Goal: Share content: Share content

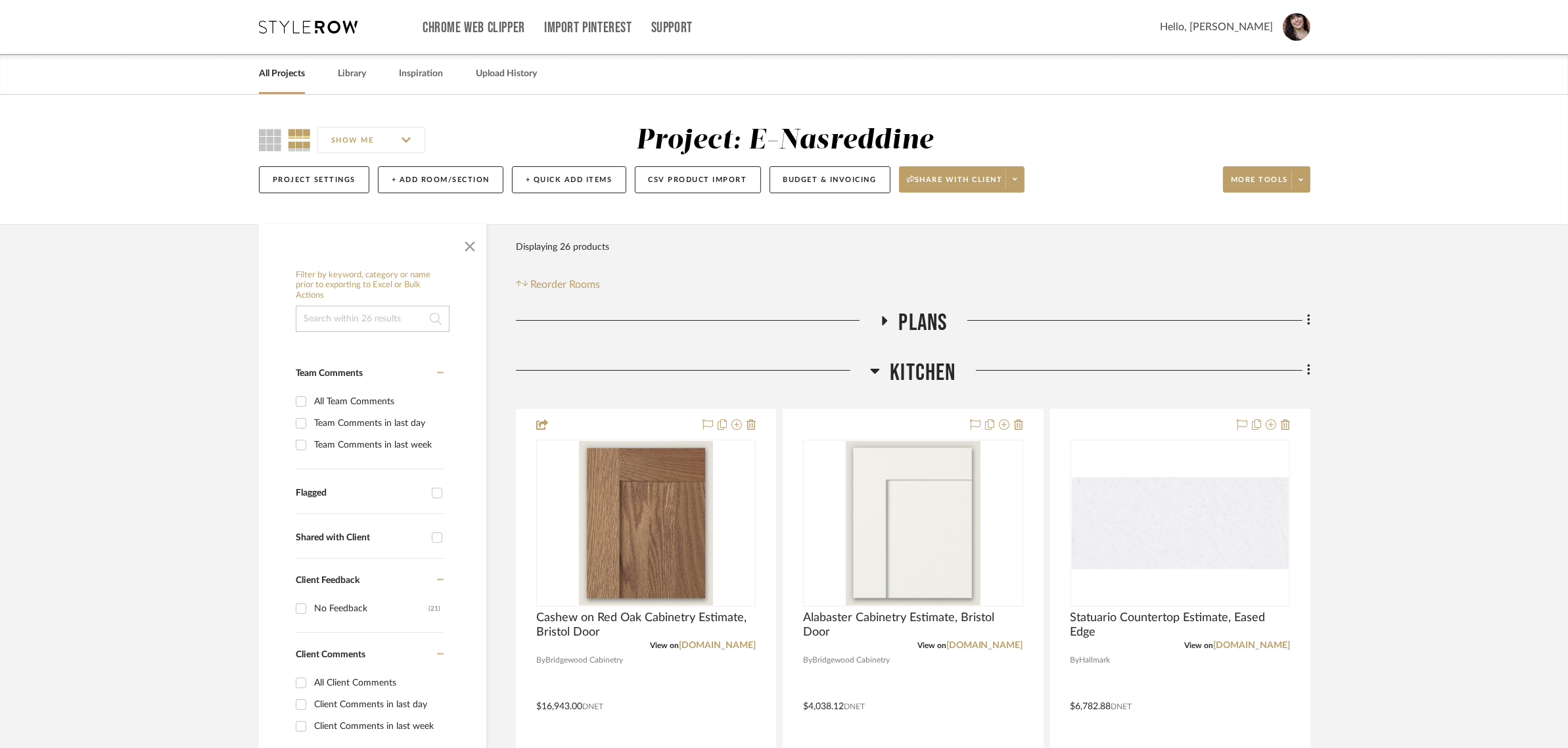
click at [289, 84] on div "All Projects" at bounding box center [282, 74] width 46 height 40
click at [286, 70] on link "All Projects" at bounding box center [282, 74] width 46 height 18
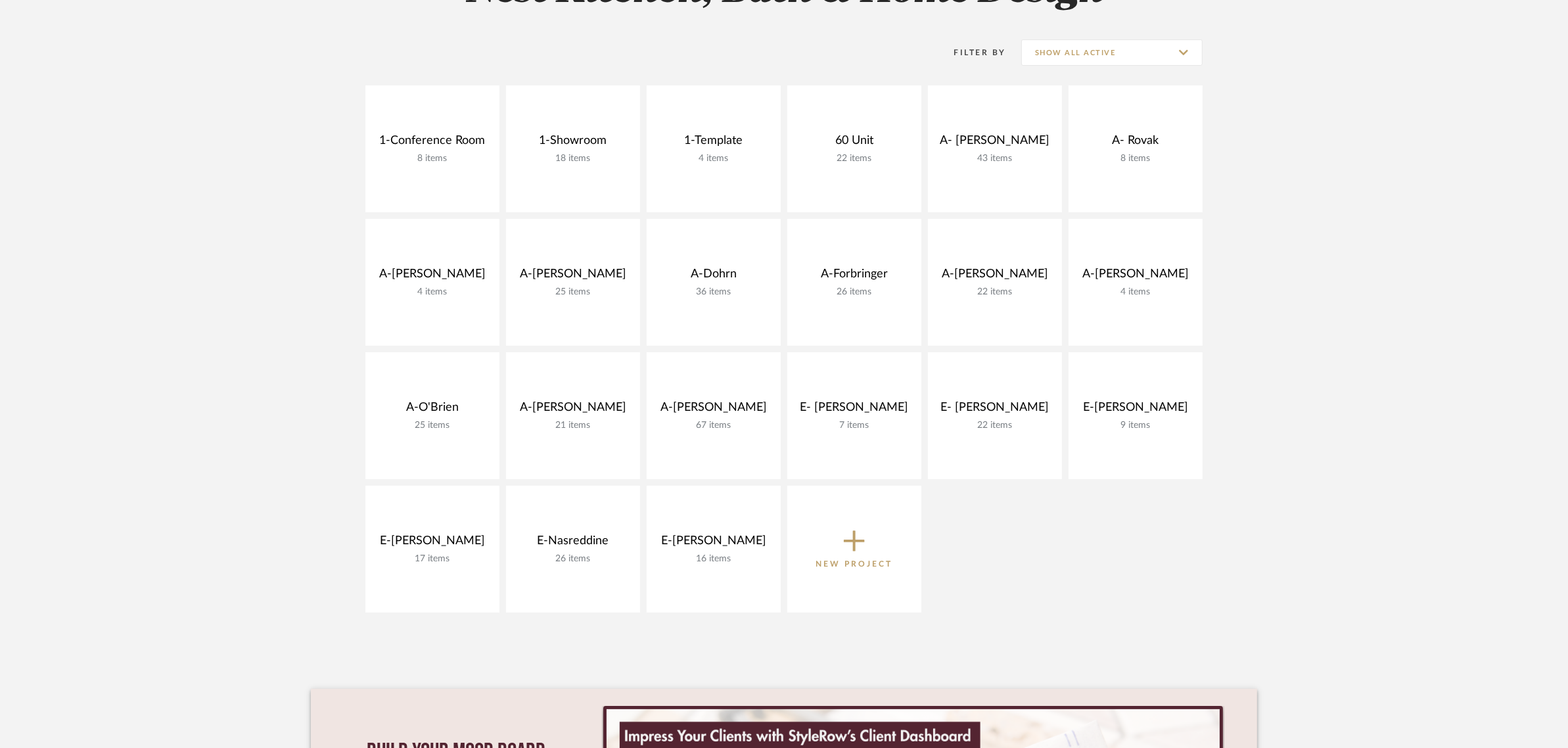
scroll to position [329, 0]
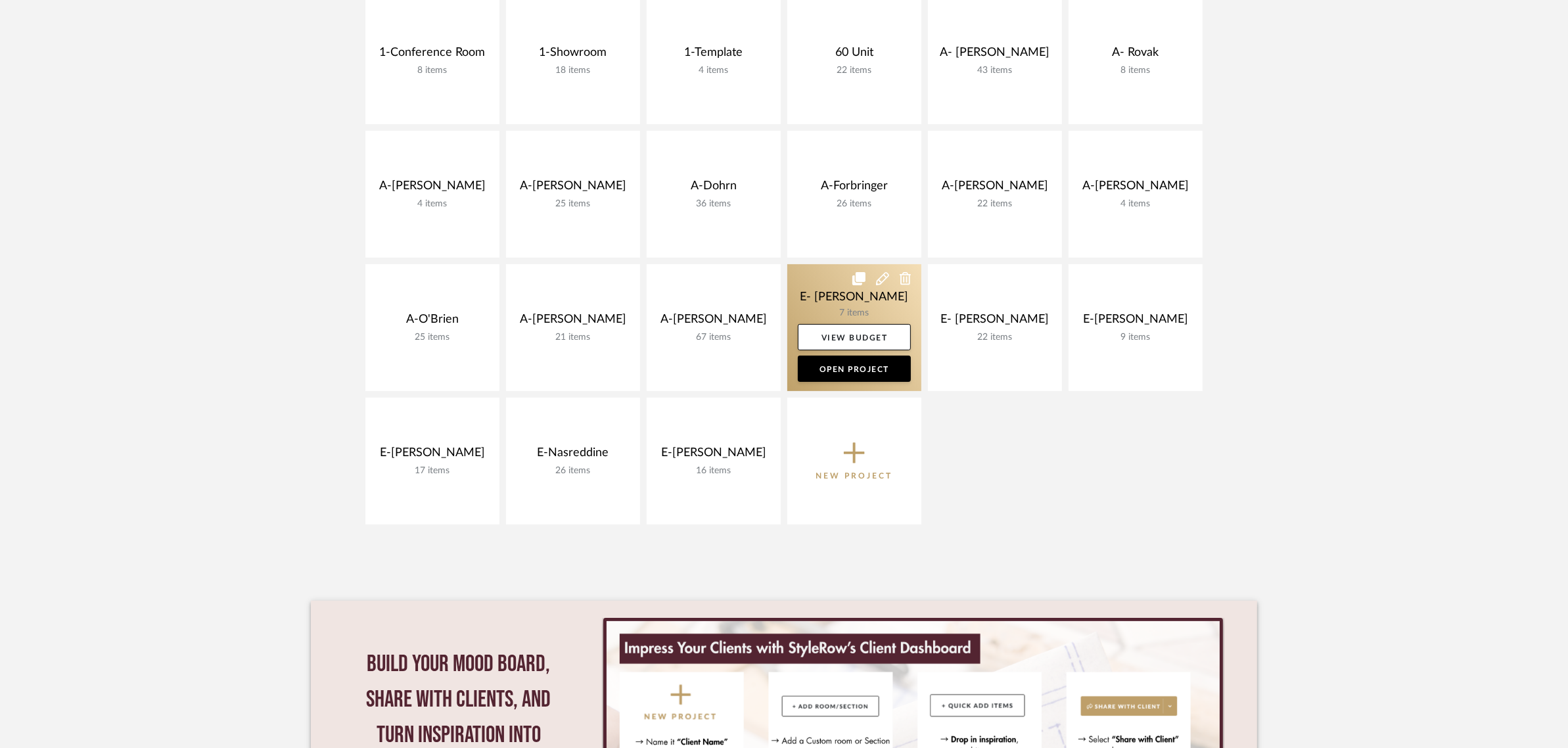
click at [847, 297] on link at bounding box center [855, 328] width 134 height 127
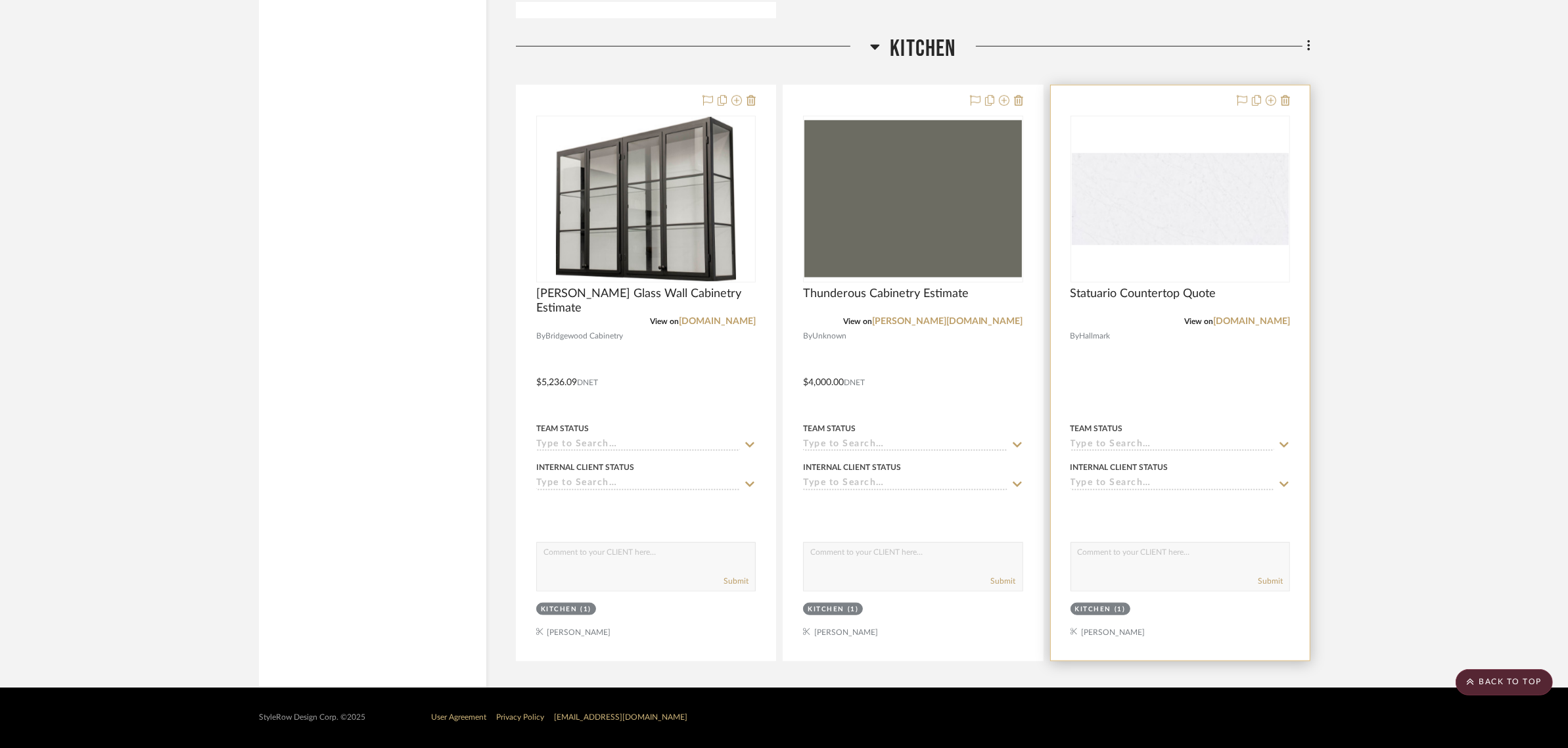
scroll to position [1172, 0]
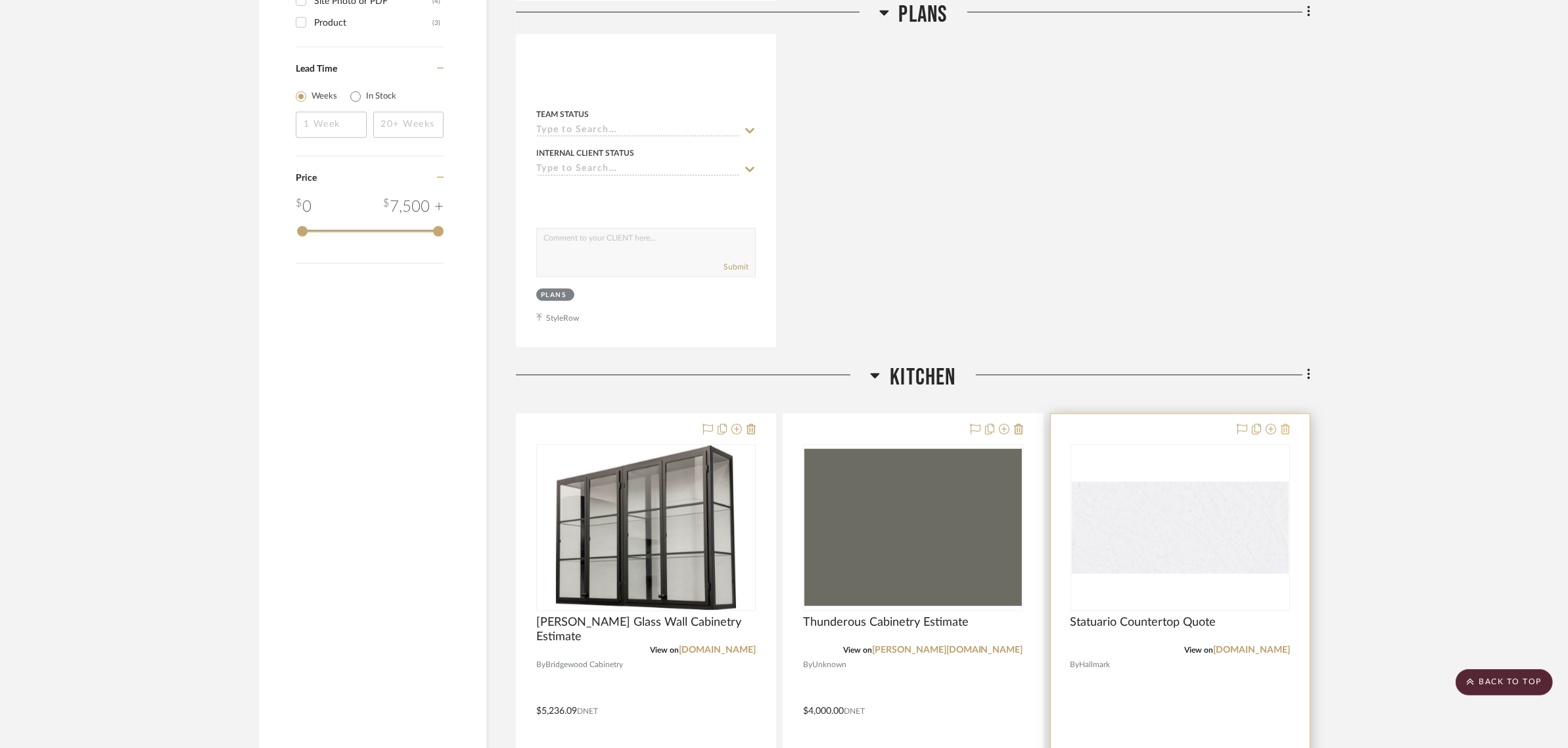
click at [1285, 427] on icon at bounding box center [1286, 429] width 9 height 11
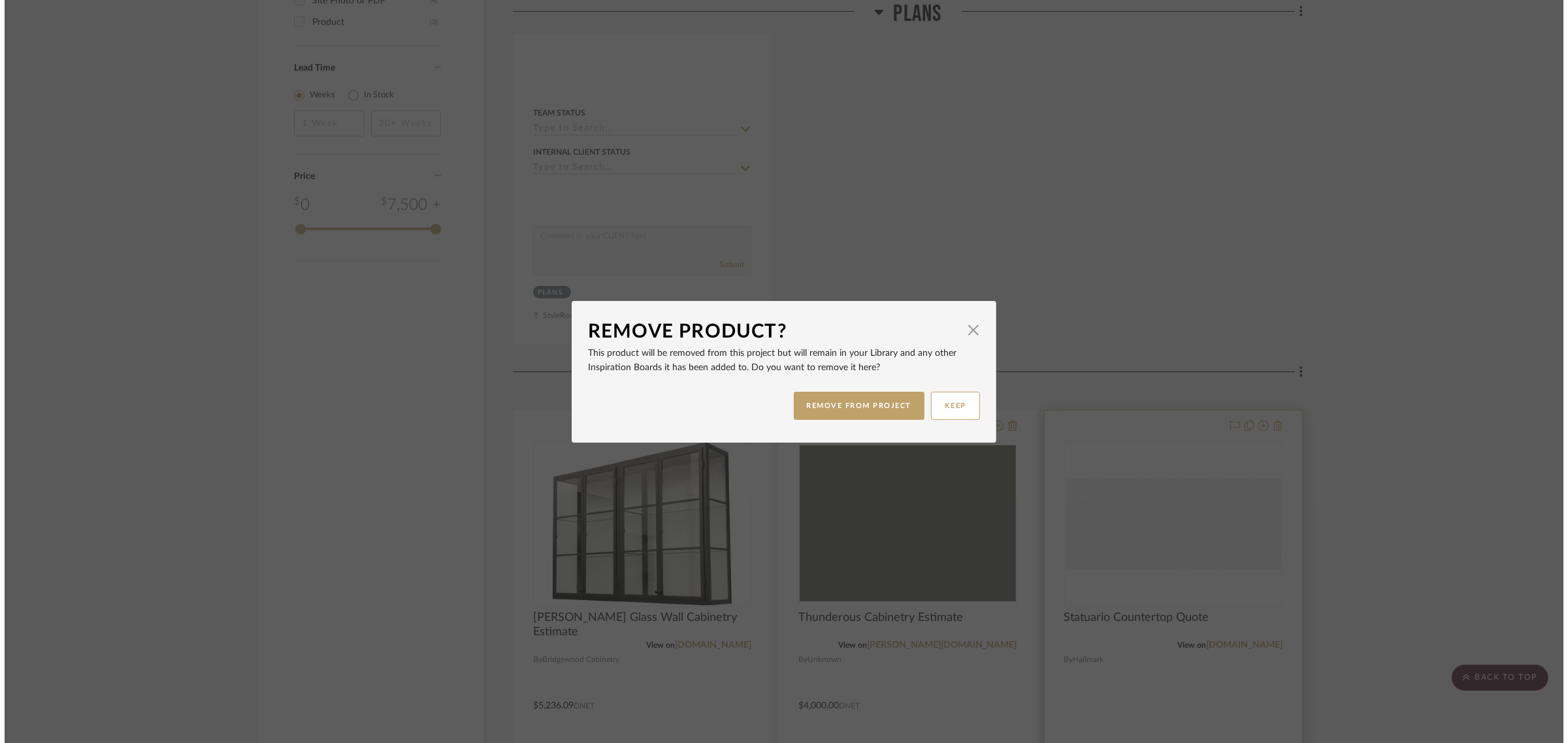
scroll to position [0, 0]
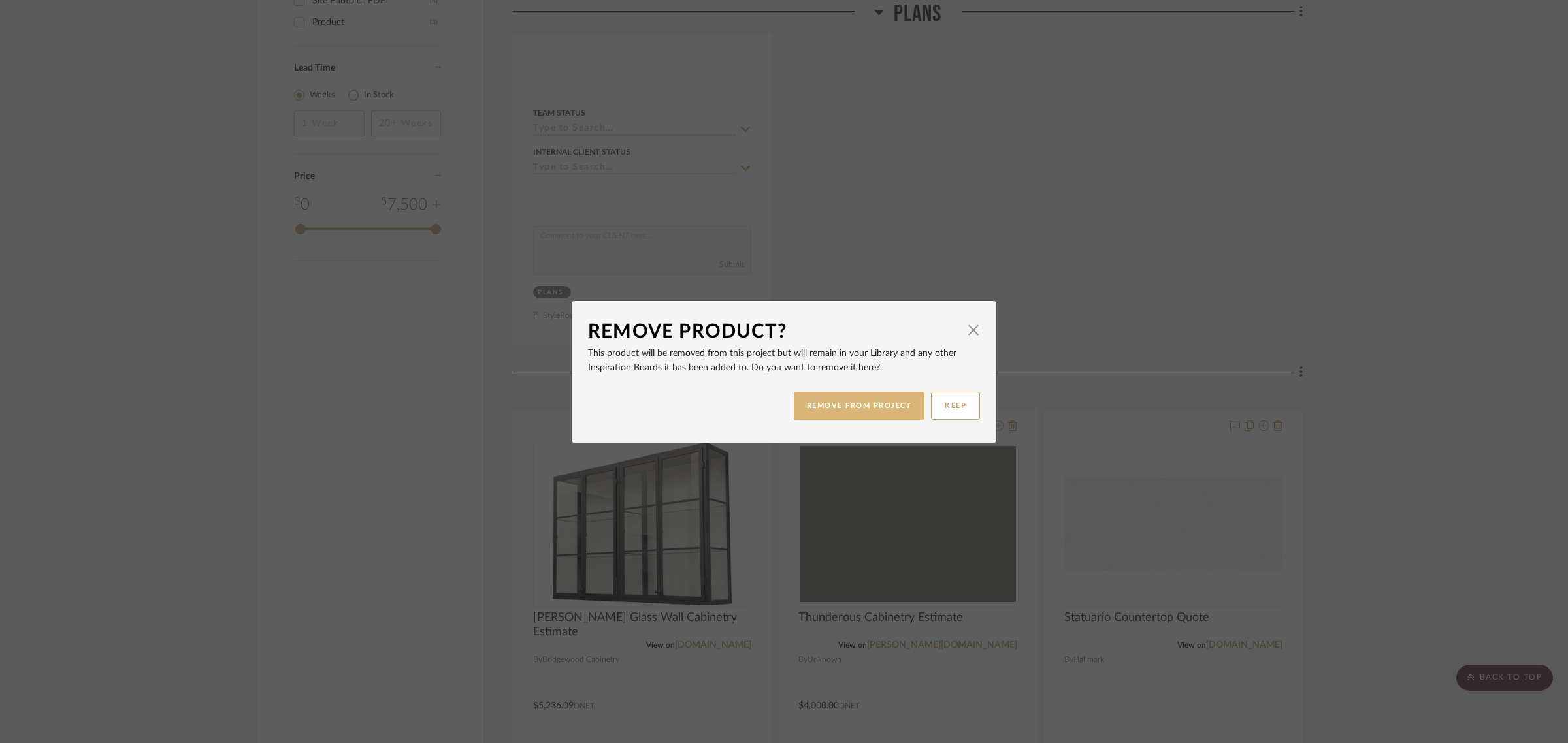
click at [850, 408] on button "REMOVE FROM PROJECT" at bounding box center [859, 405] width 131 height 28
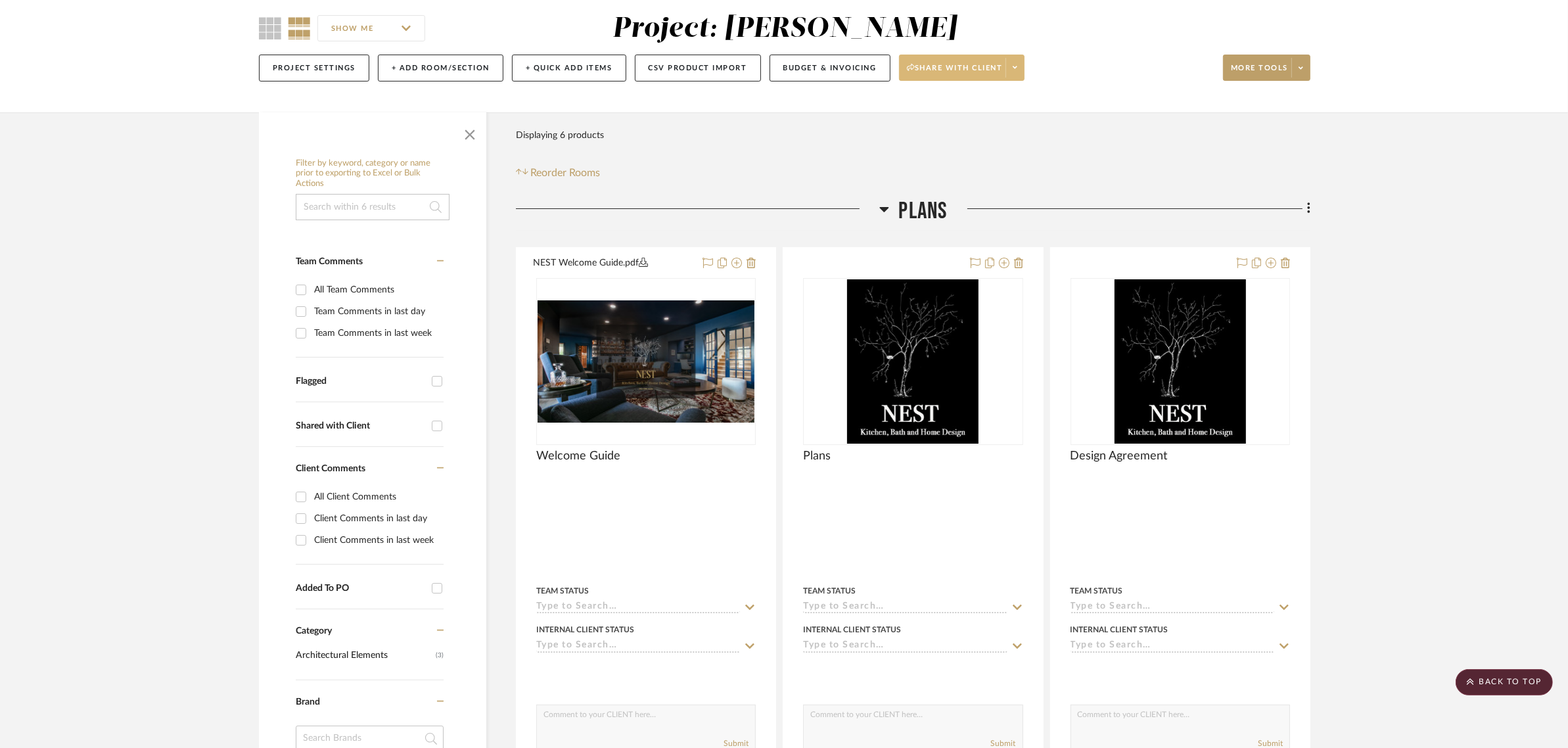
scroll to position [21, 0]
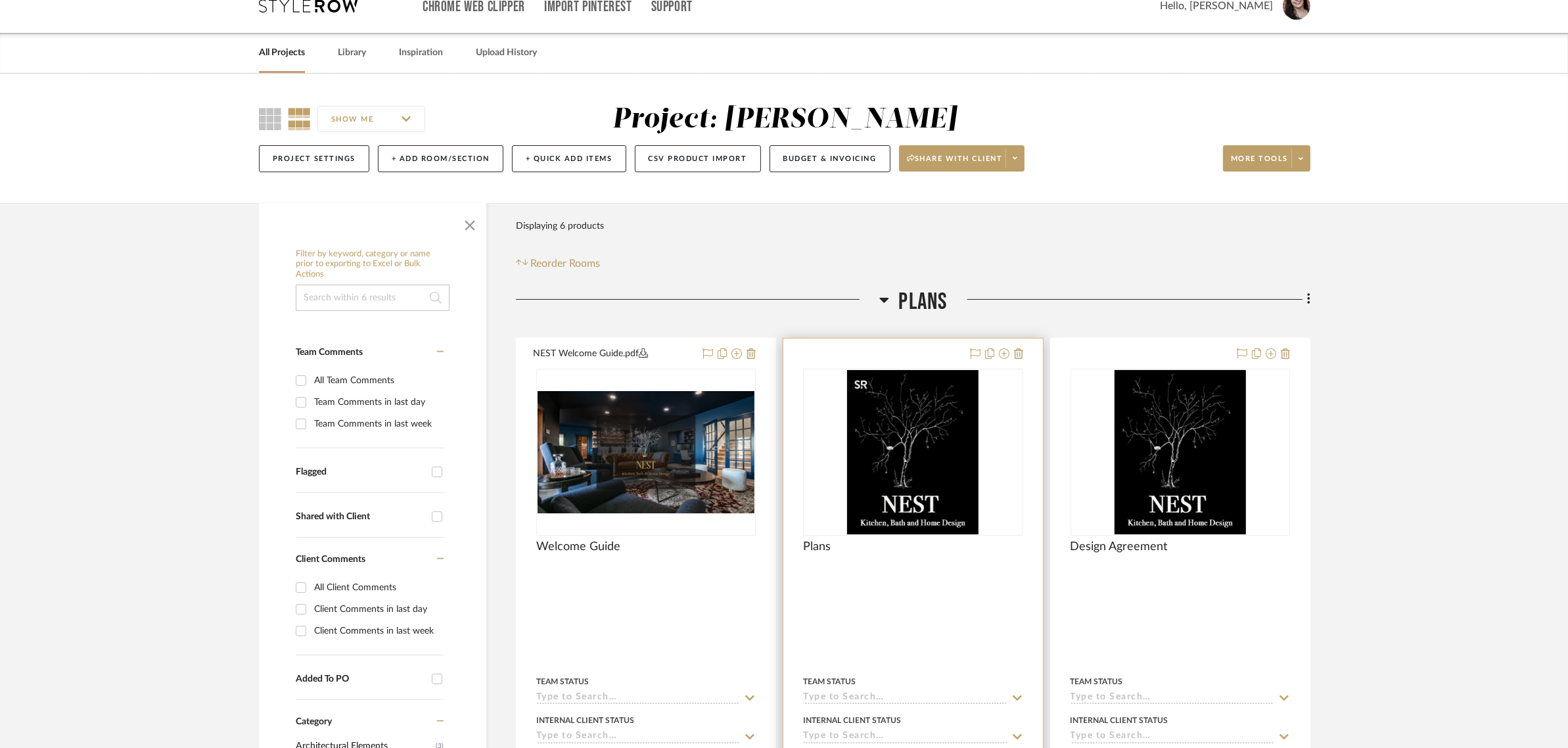
click at [908, 447] on img "0" at bounding box center [913, 453] width 131 height 165
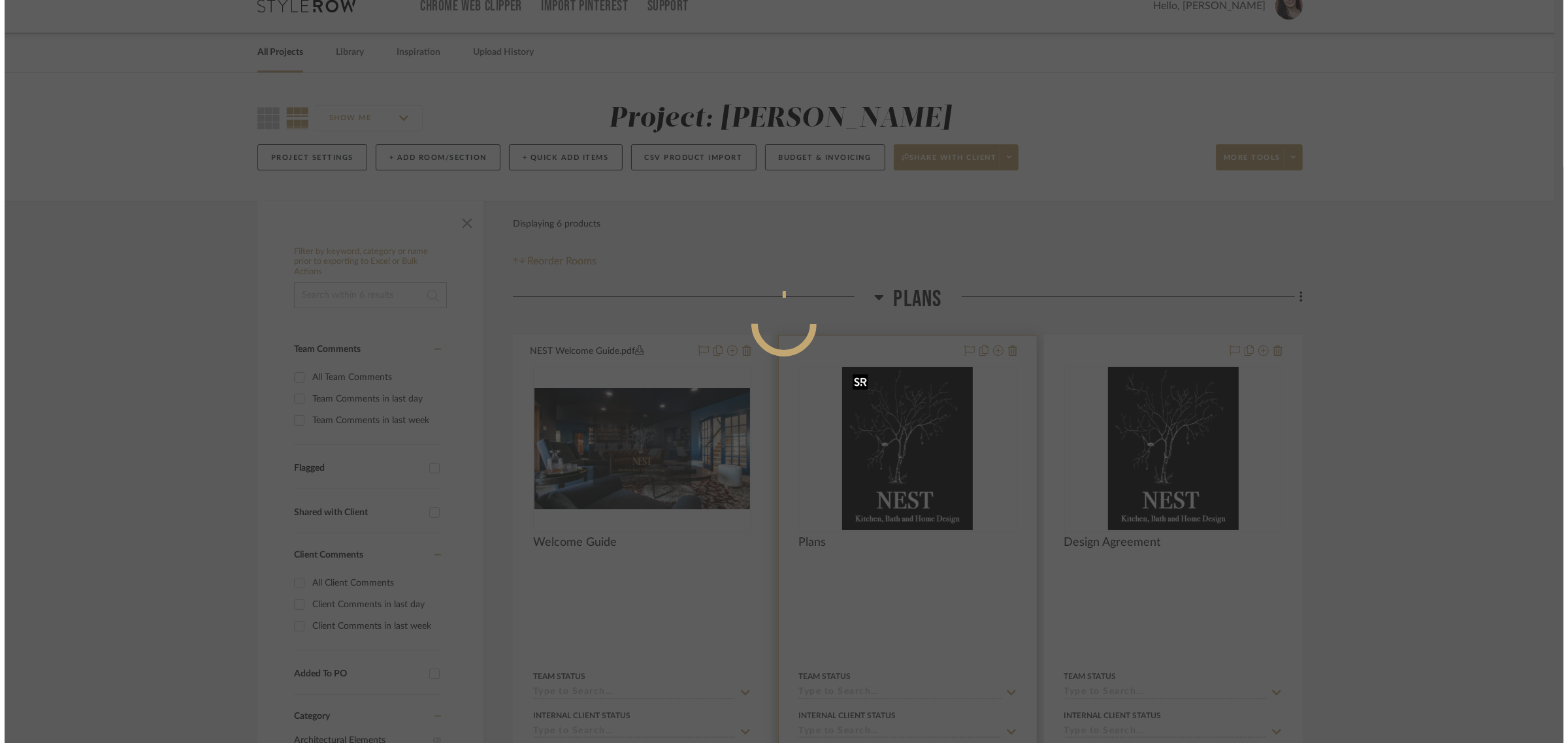
scroll to position [0, 0]
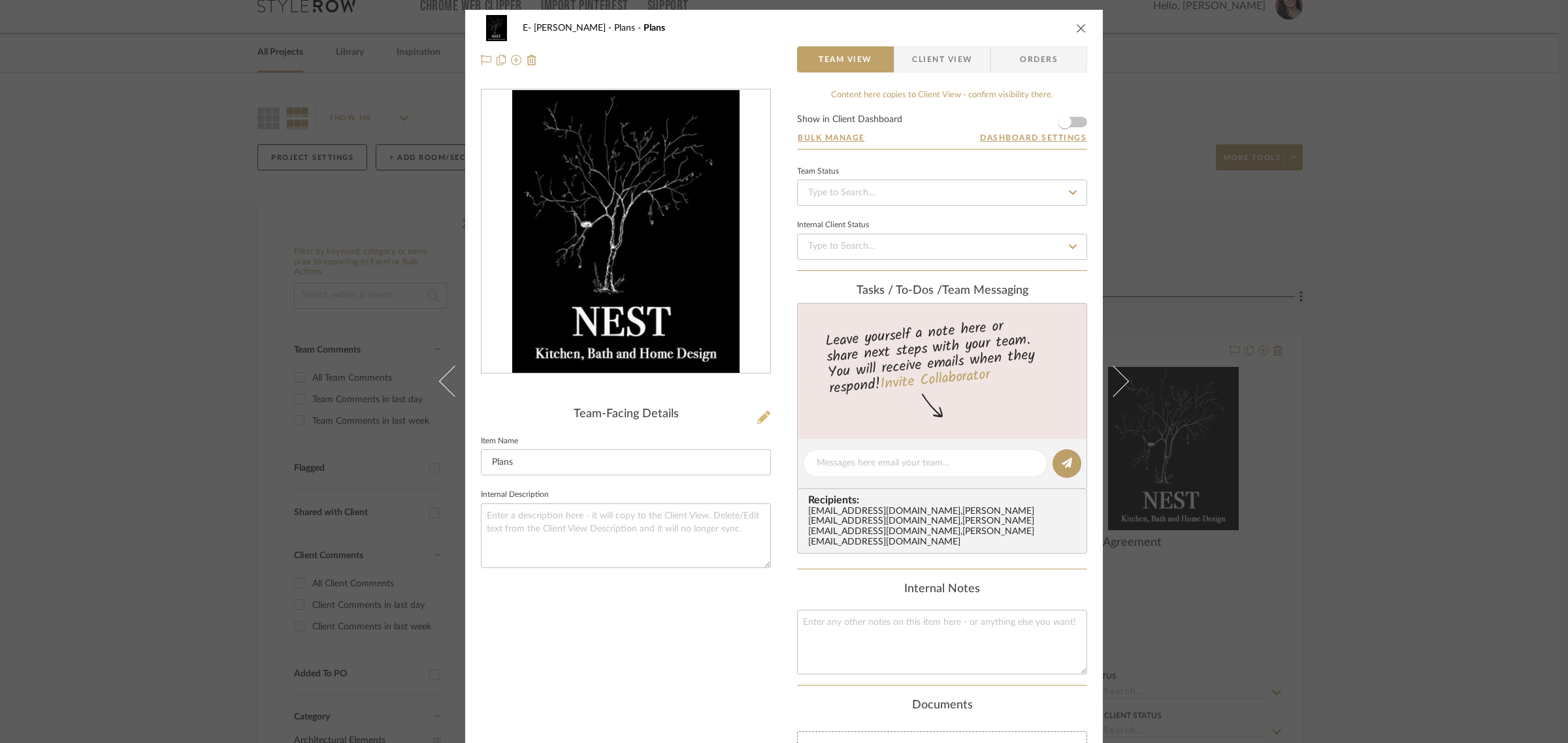
click at [757, 420] on icon at bounding box center [764, 417] width 13 height 13
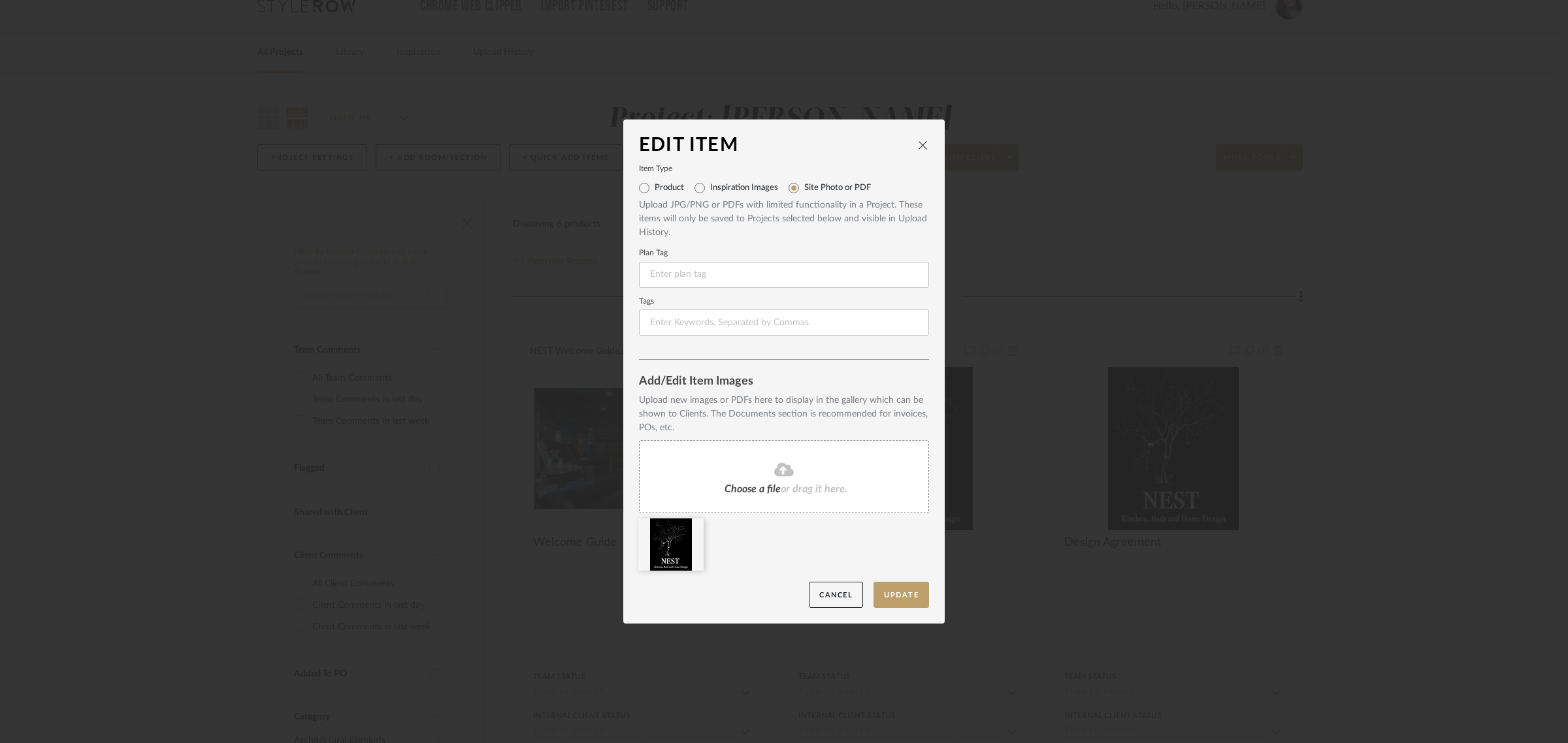
click at [779, 481] on div "Choose a file or drag it here." at bounding box center [784, 477] width 290 height 73
click at [690, 529] on icon at bounding box center [694, 526] width 9 height 11
click at [897, 590] on button "Update" at bounding box center [901, 595] width 55 height 27
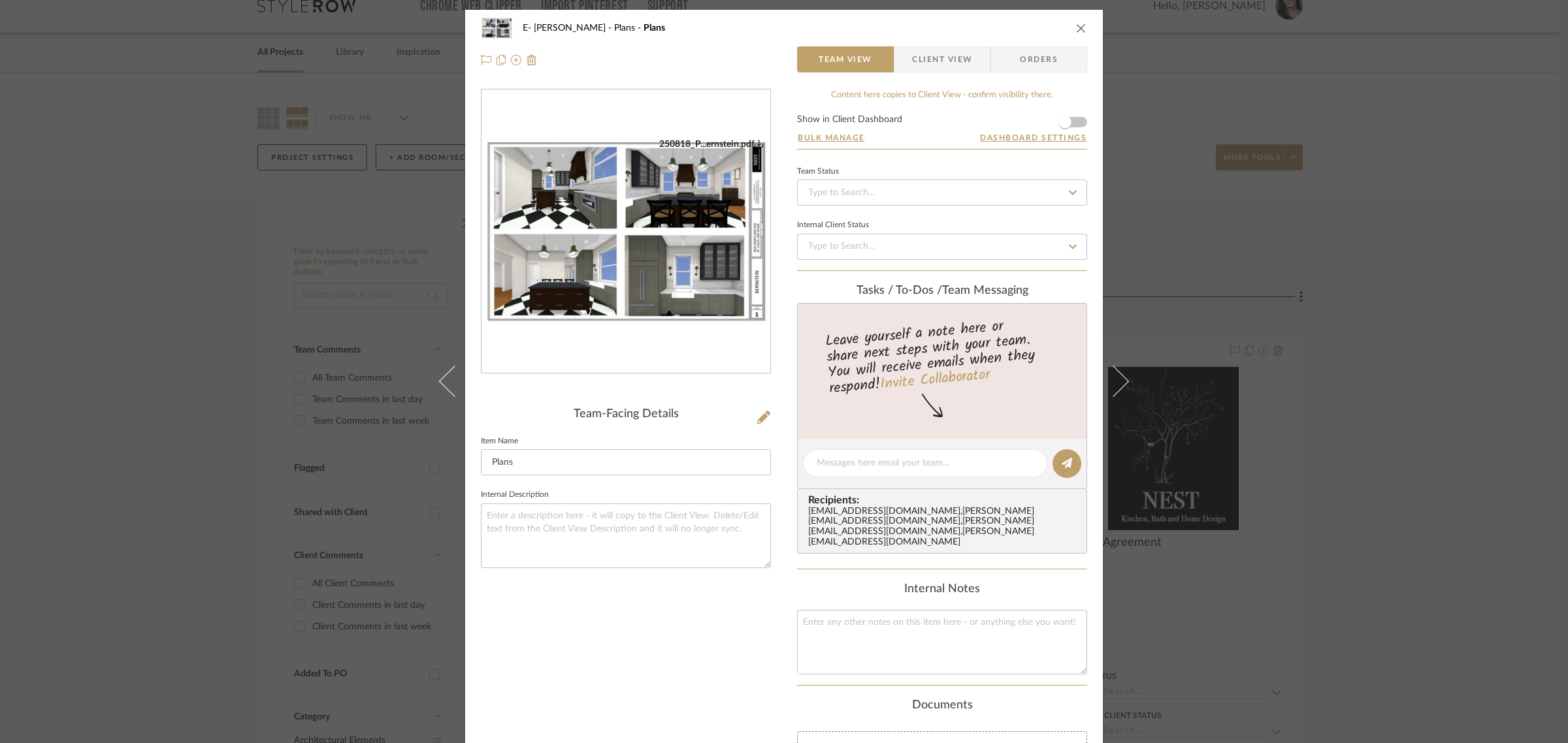
click at [1076, 122] on form "Show in Client Dashboard Bulk Manage Dashboard Settings" at bounding box center [942, 131] width 290 height 34
click at [1070, 120] on span "button" at bounding box center [1065, 122] width 29 height 29
click at [1076, 24] on icon "close" at bounding box center [1081, 28] width 11 height 11
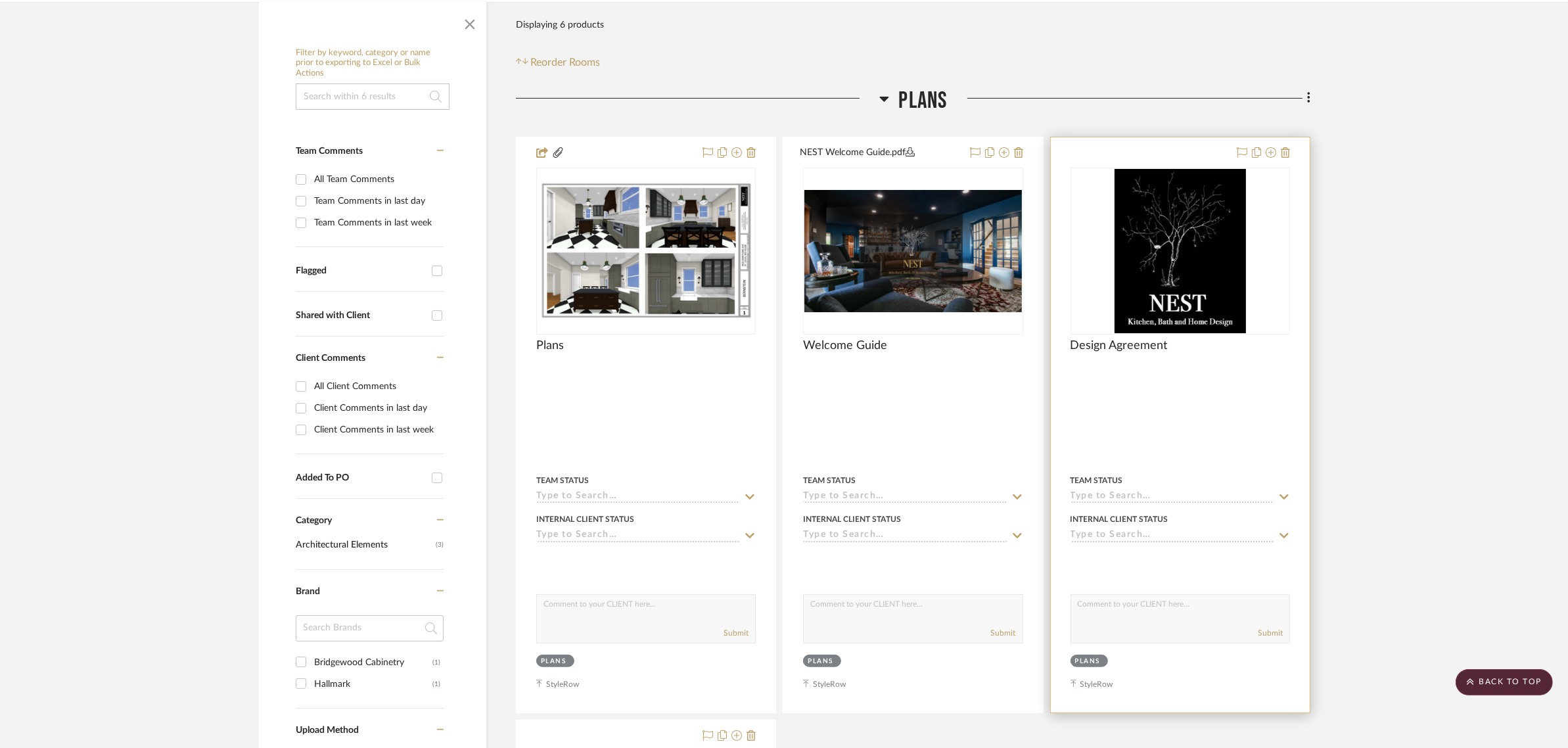
scroll to position [186, 0]
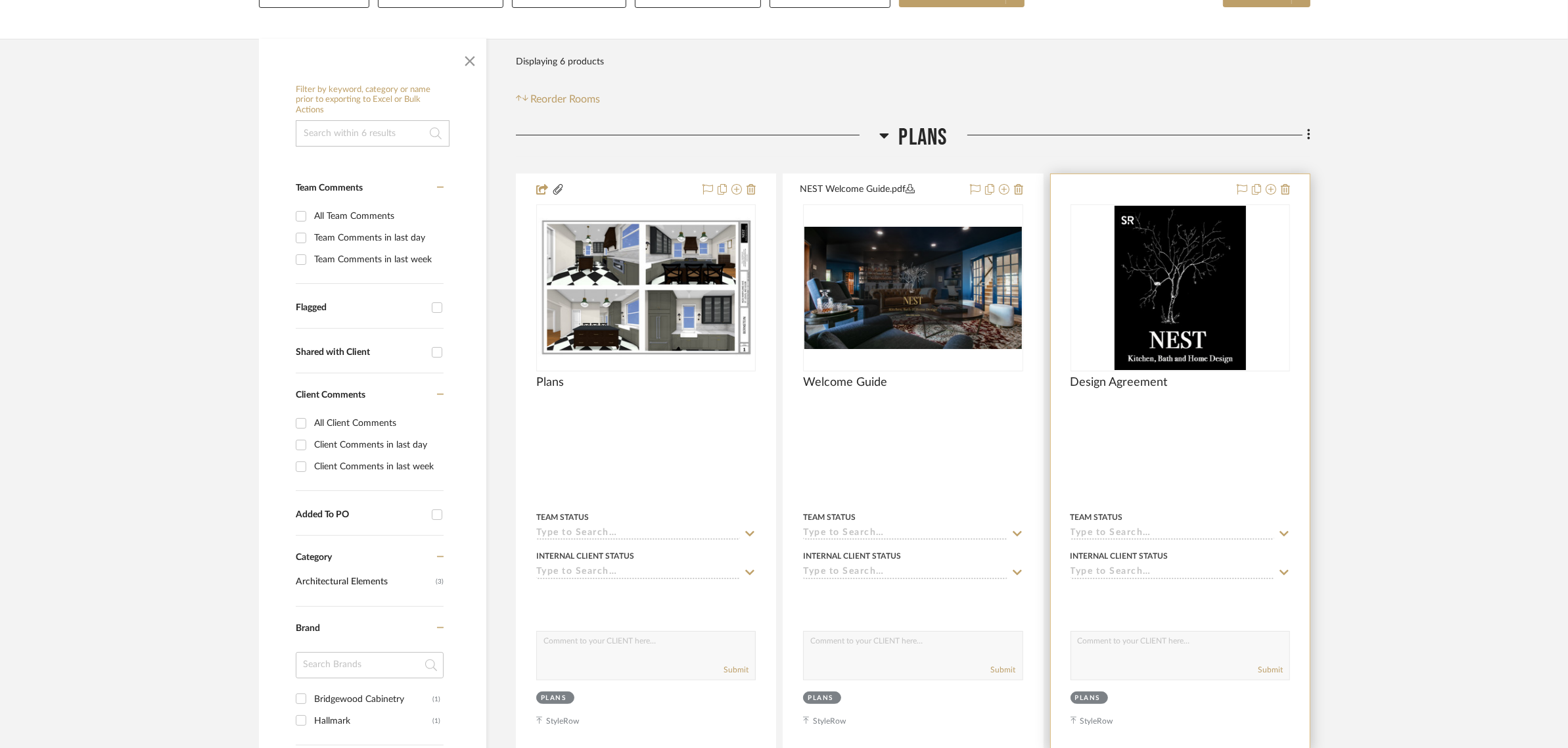
click at [1219, 270] on img "0" at bounding box center [1180, 288] width 131 height 165
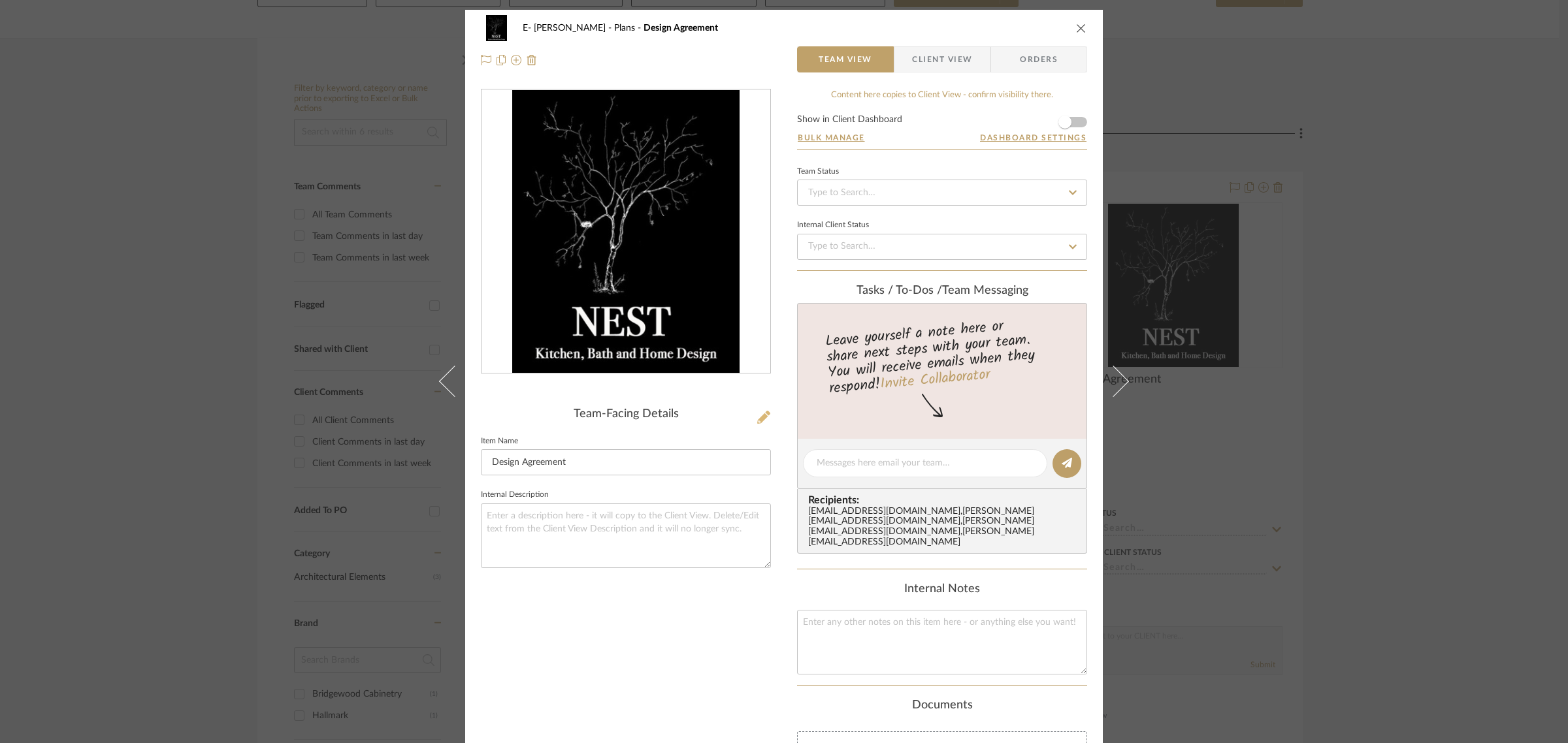
click at [760, 416] on icon at bounding box center [764, 417] width 13 height 13
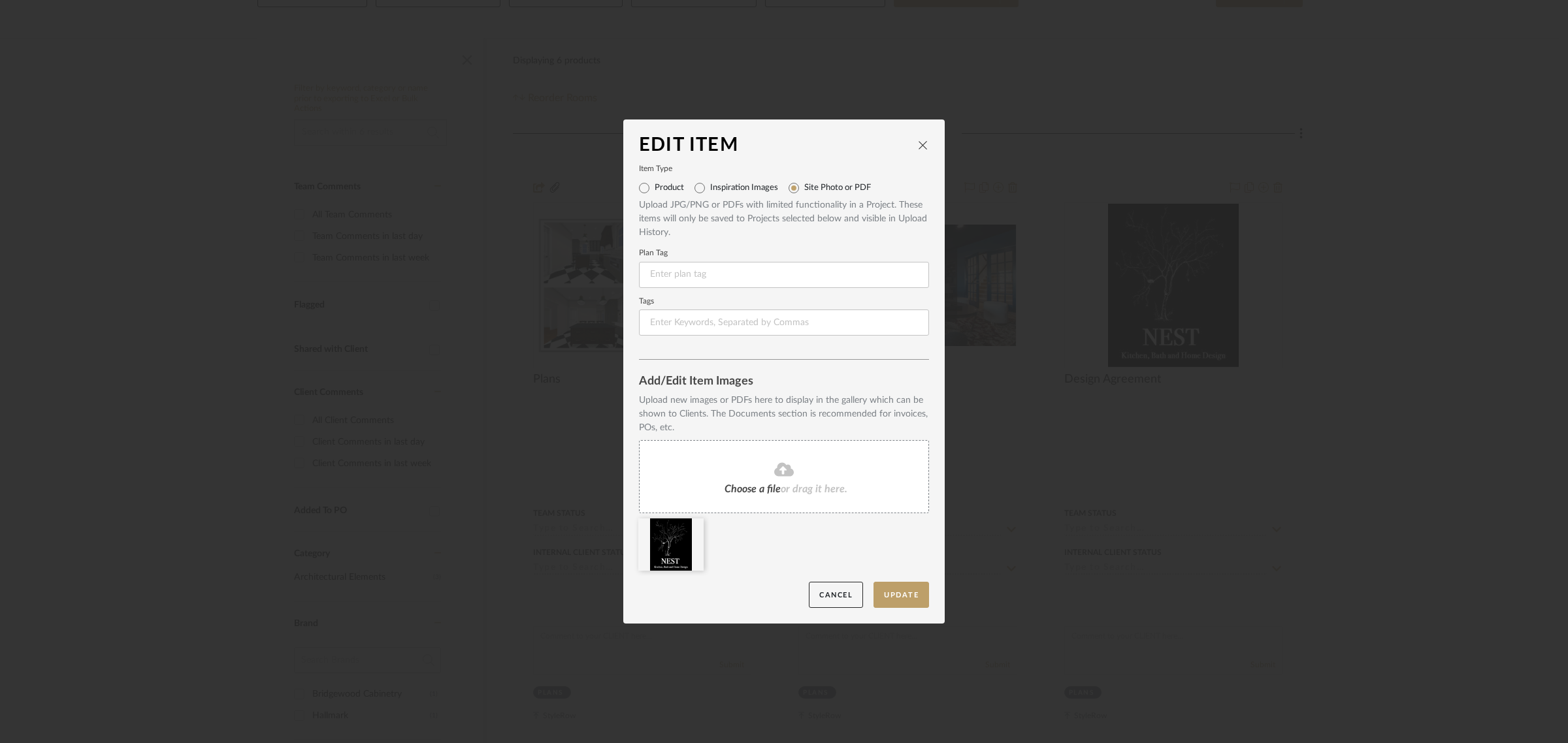
click at [743, 478] on div "Choose a file or drag it here." at bounding box center [784, 477] width 290 height 73
click at [690, 527] on icon at bounding box center [694, 526] width 9 height 11
click at [896, 593] on button "Update" at bounding box center [901, 595] width 55 height 27
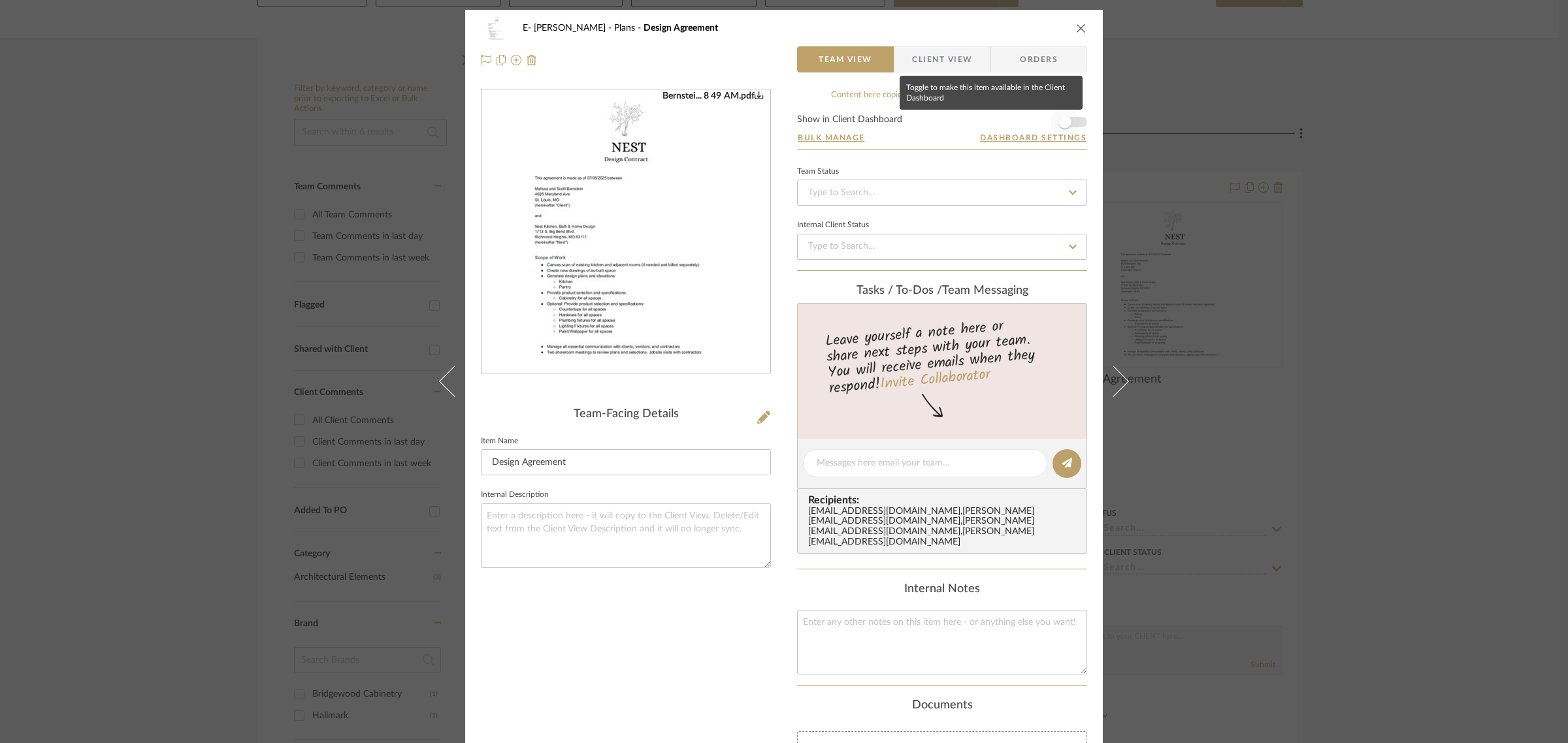
click at [1075, 124] on span "button" at bounding box center [1065, 122] width 29 height 29
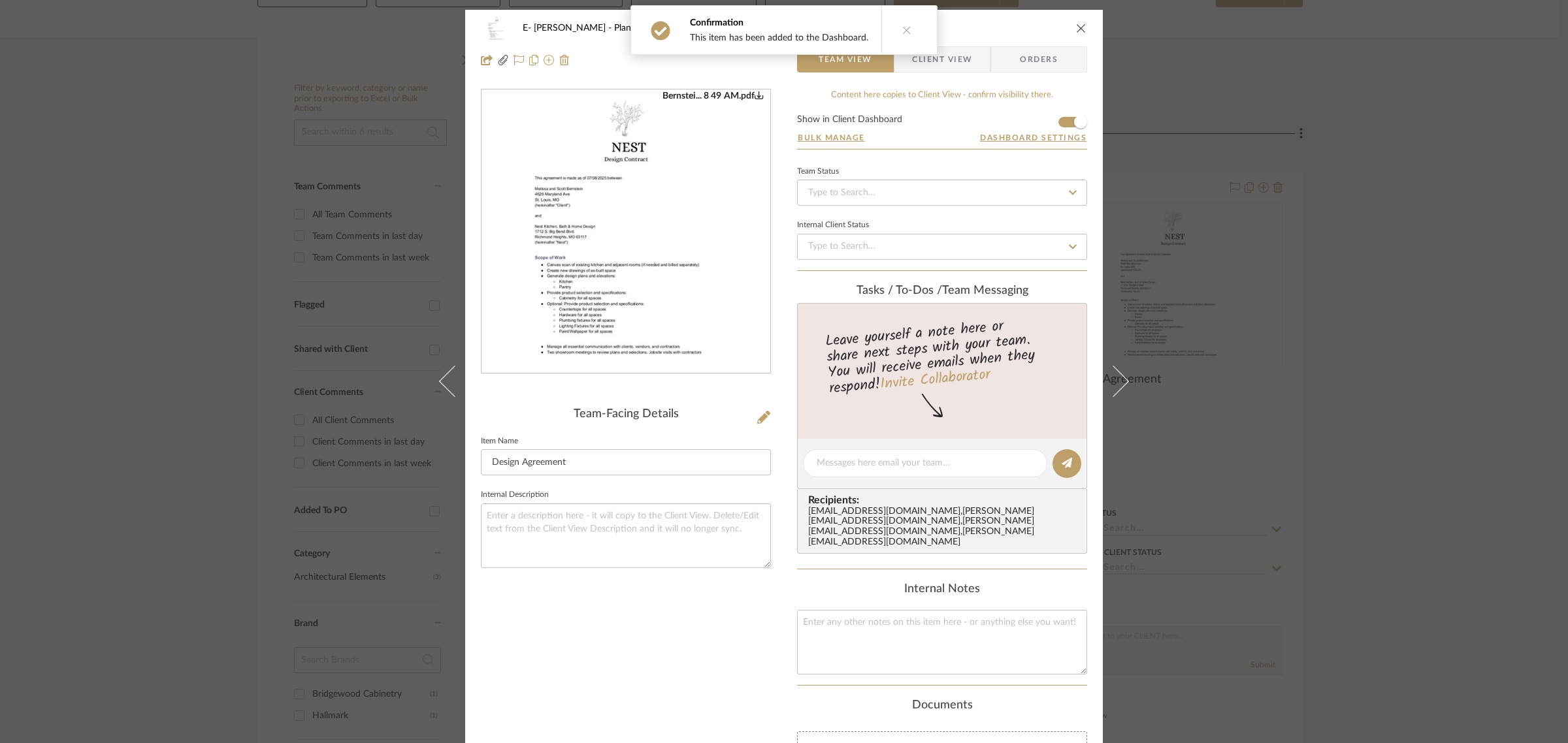
click at [906, 32] on button at bounding box center [906, 29] width 50 height 48
click at [1076, 26] on icon "close" at bounding box center [1081, 28] width 11 height 11
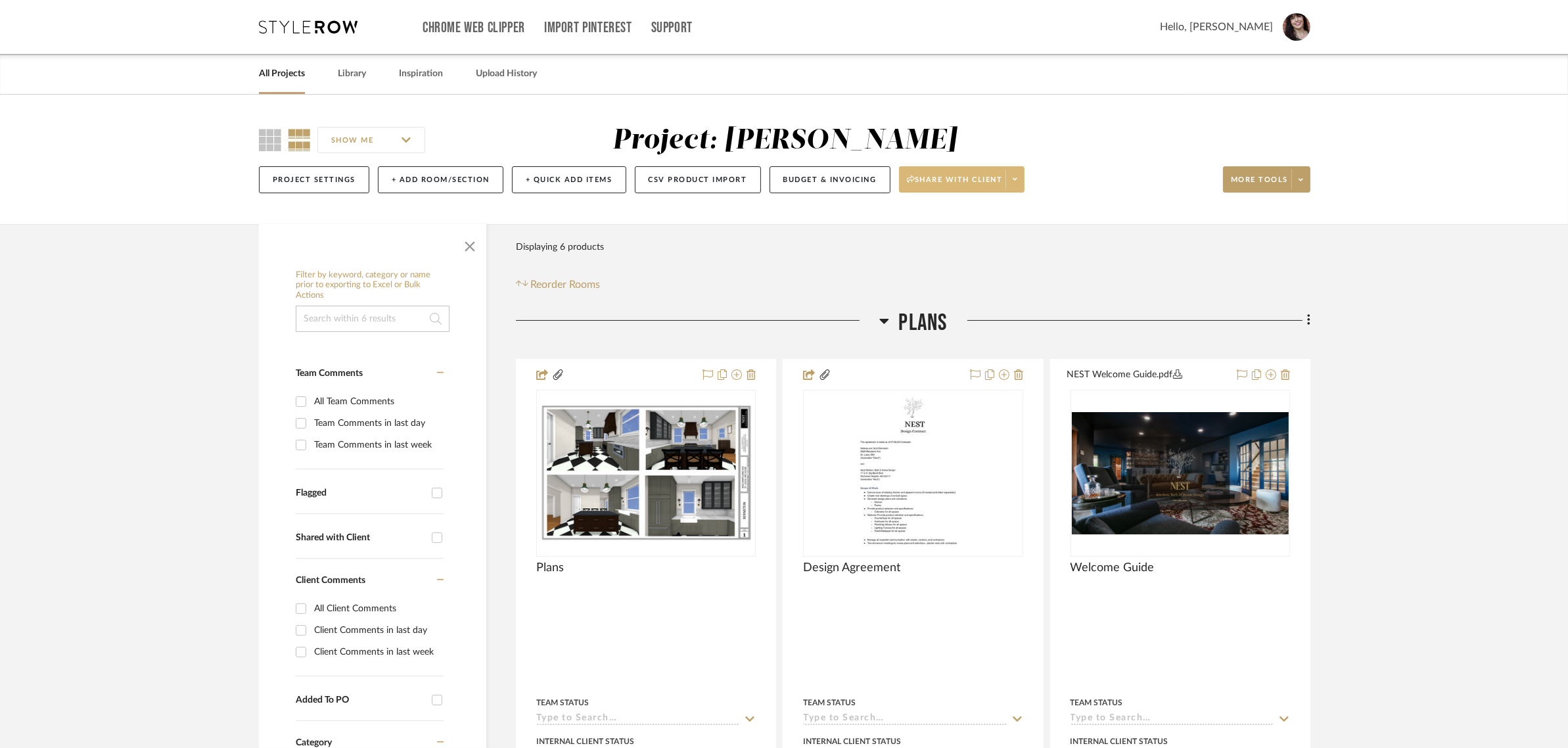
click at [1017, 175] on icon at bounding box center [1015, 179] width 4 height 7
click at [978, 215] on span "Preview Client Dashboard" at bounding box center [970, 217] width 113 height 11
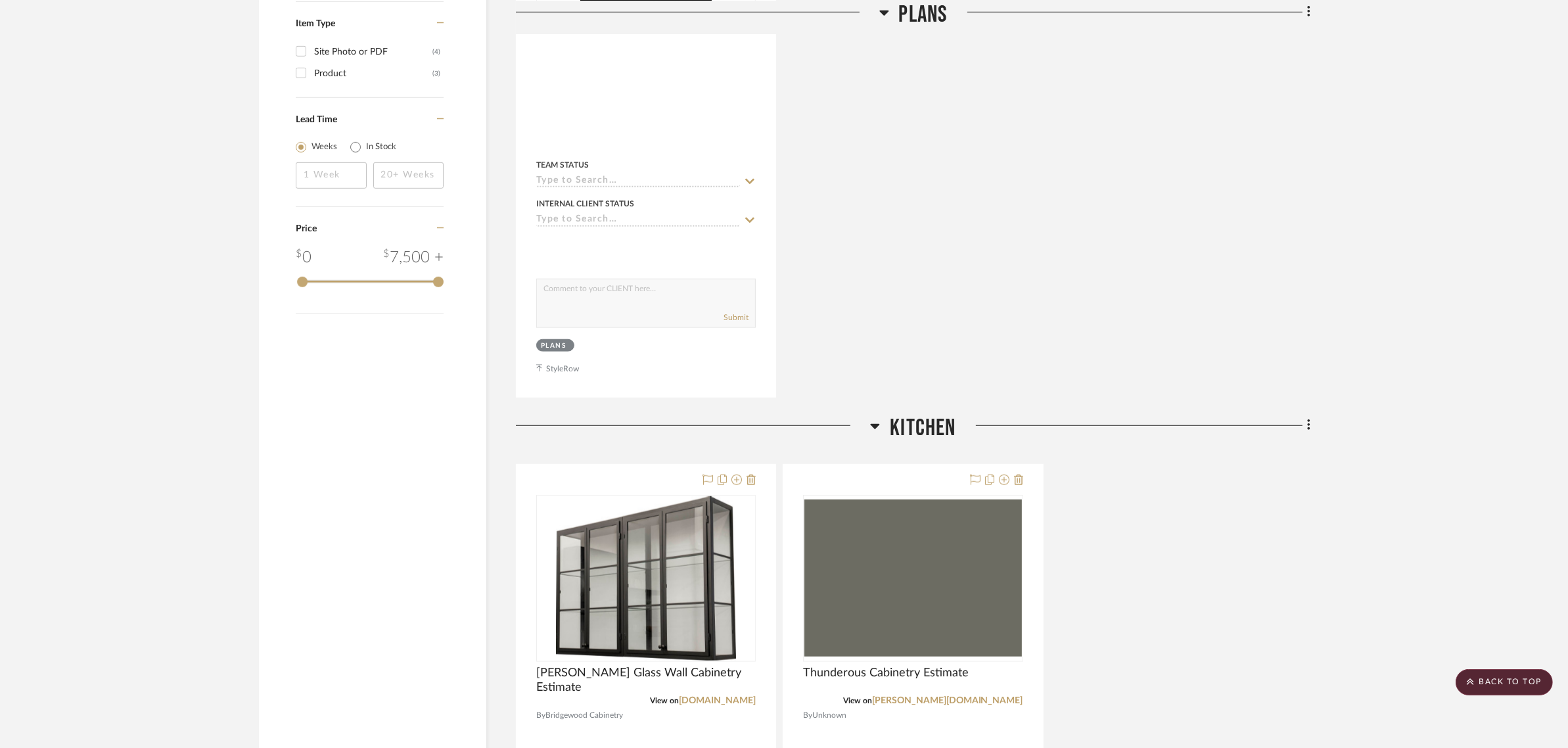
scroll to position [1150, 0]
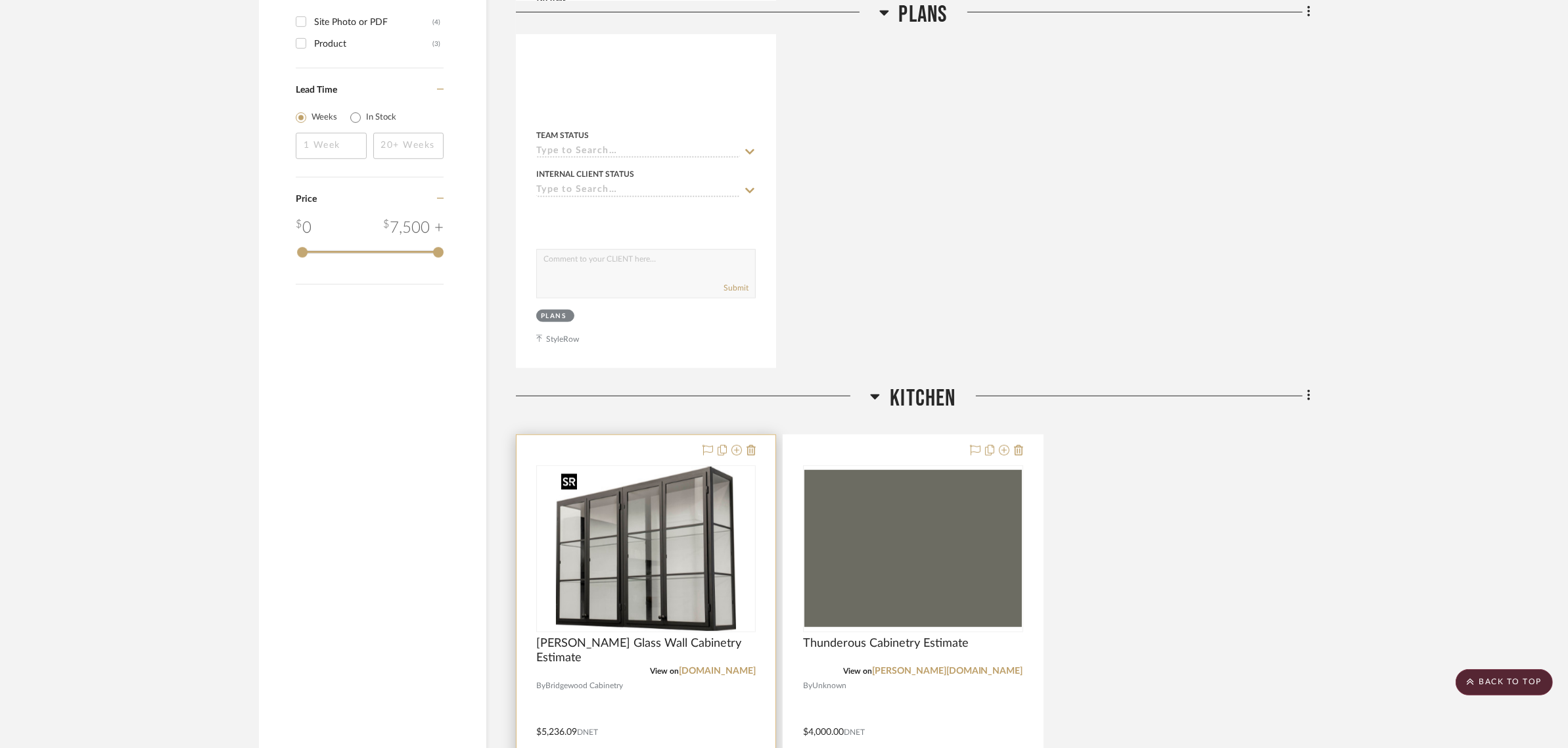
click at [715, 471] on img "0" at bounding box center [645, 549] width 180 height 165
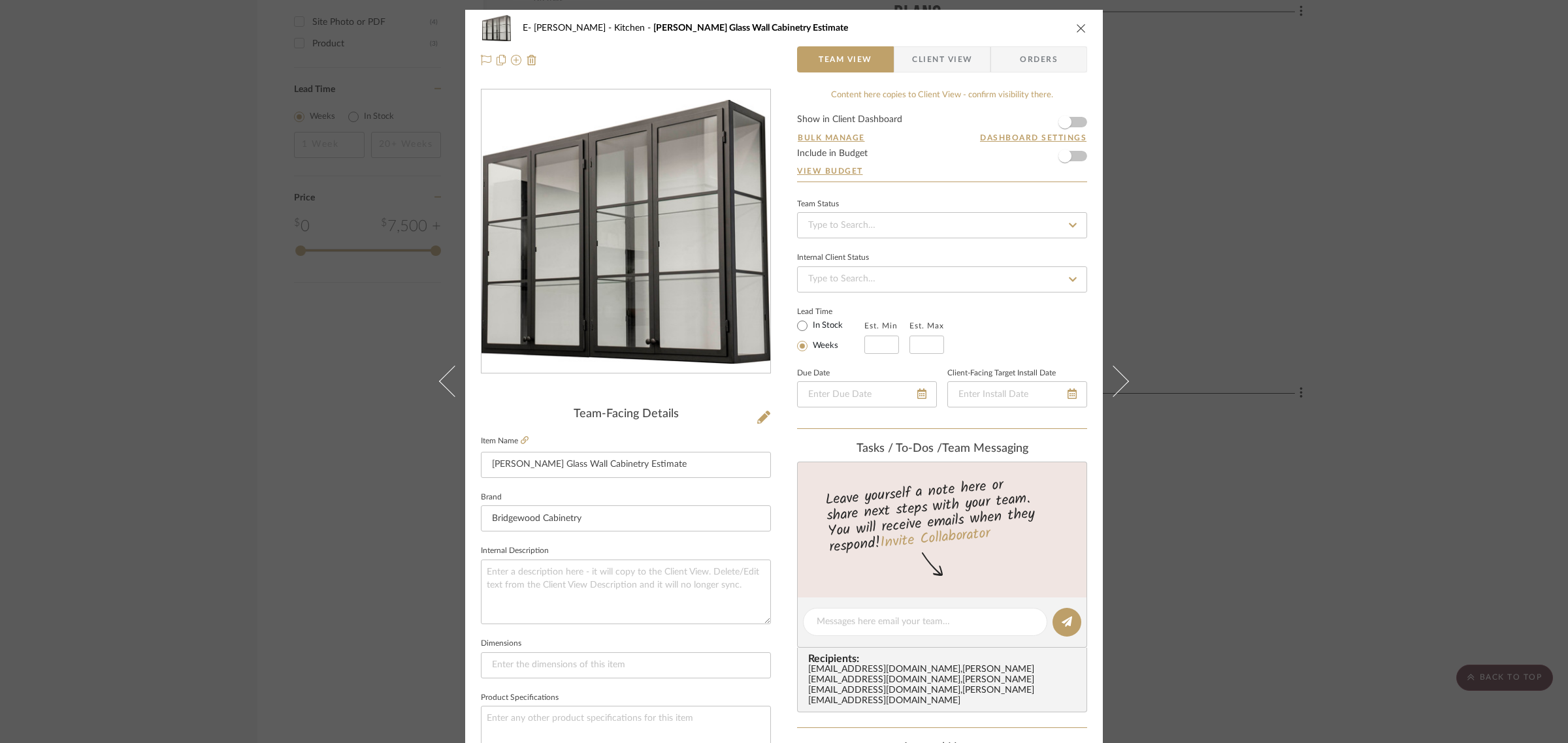
click at [1078, 122] on form "Show in Client Dashboard Bulk Manage Dashboard Settings Include in Budget View …" at bounding box center [942, 148] width 290 height 67
click at [1072, 122] on span "button" at bounding box center [1065, 122] width 29 height 29
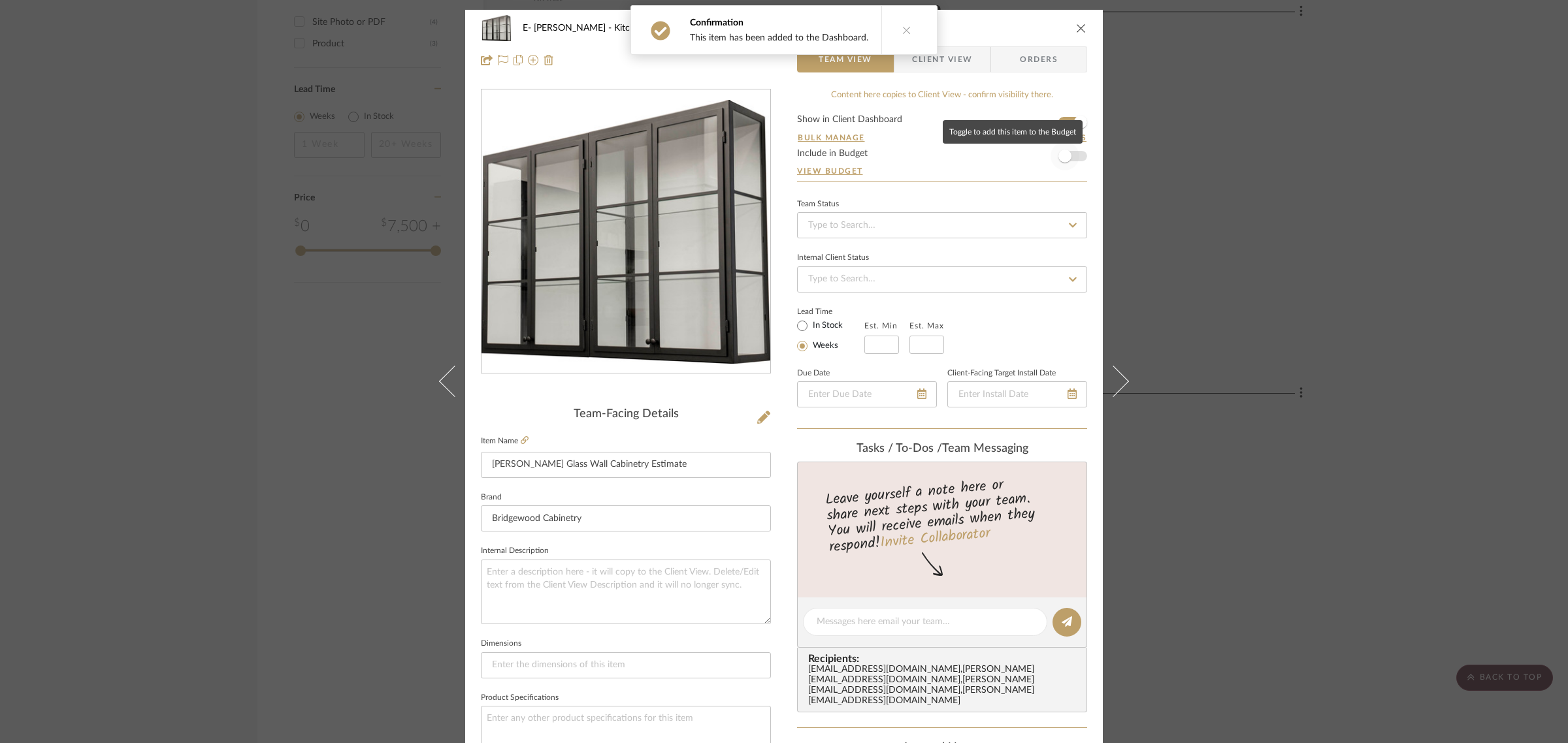
click at [1074, 157] on span "button" at bounding box center [1065, 156] width 29 height 29
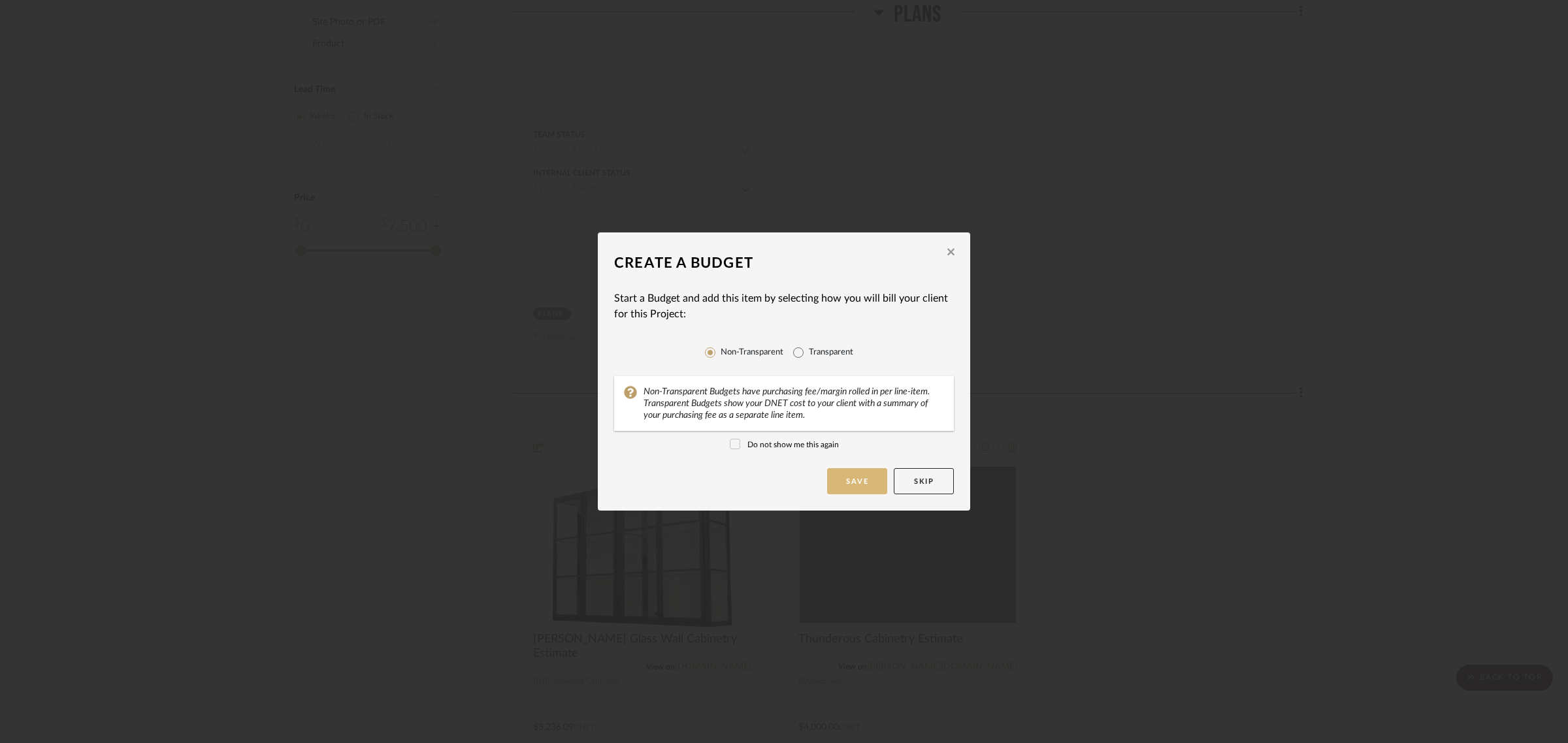
click at [863, 482] on button "Save" at bounding box center [858, 481] width 60 height 26
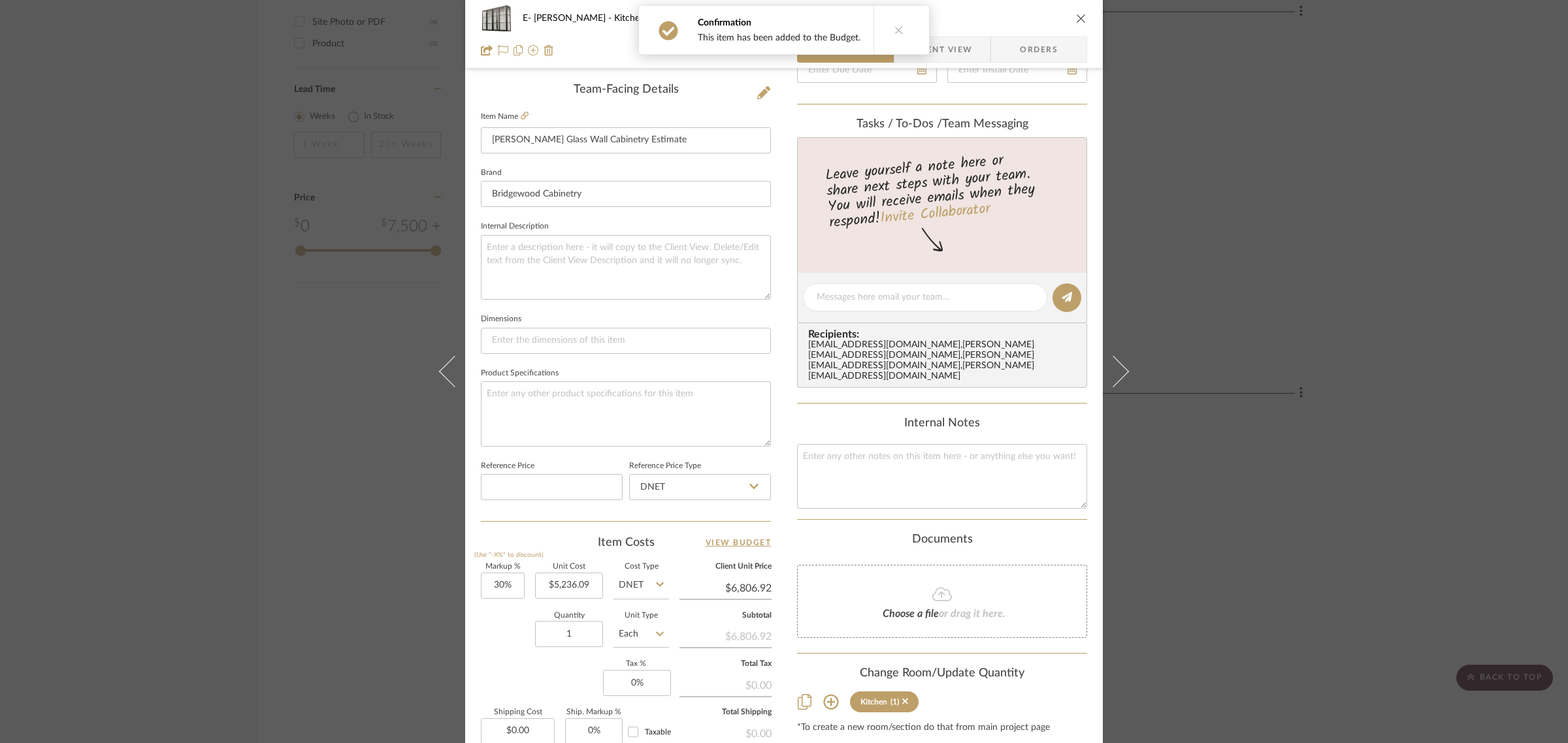
scroll to position [326, 0]
click at [596, 194] on input "Bridgewood Cabinetry" at bounding box center [626, 191] width 290 height 26
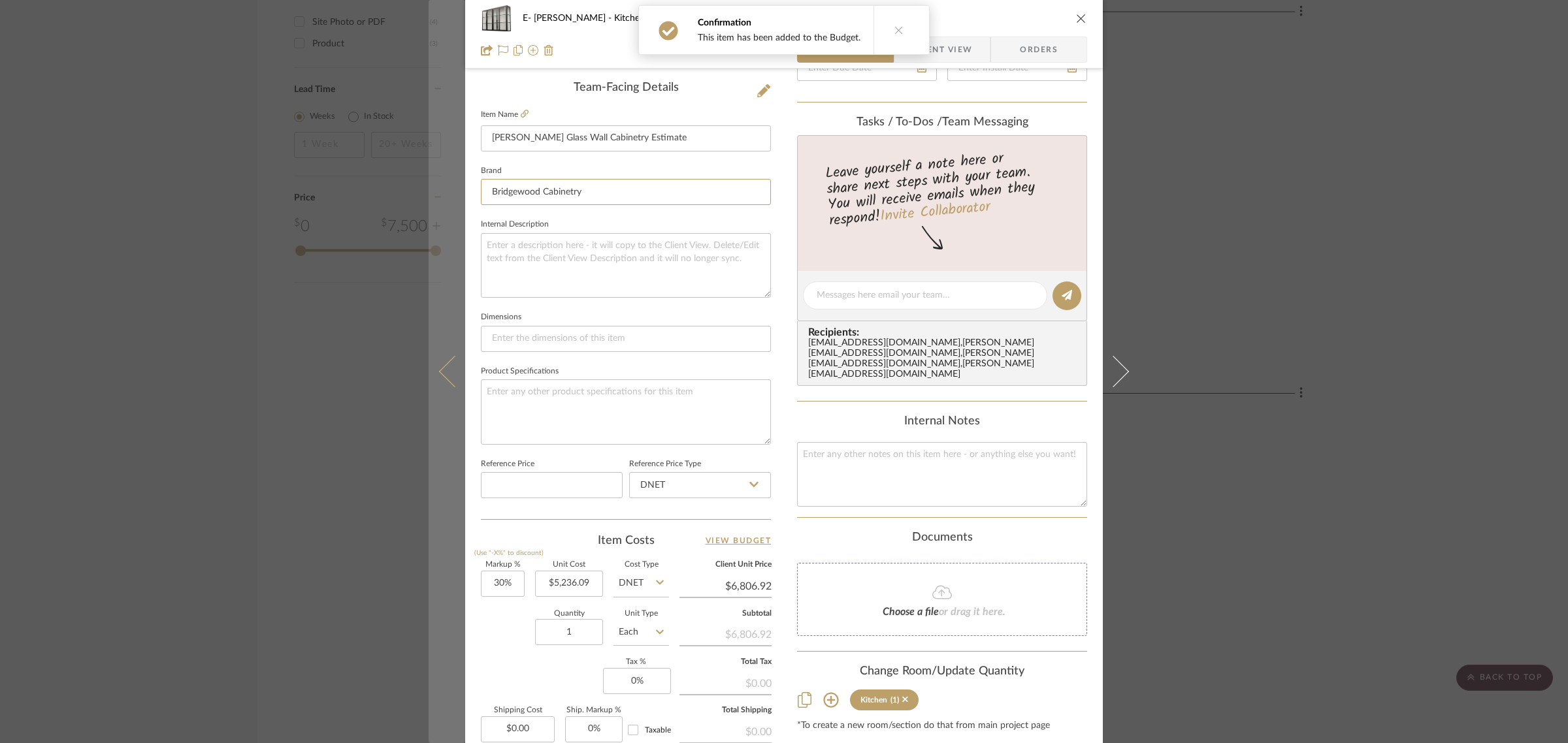
drag, startPoint x: 590, startPoint y: 188, endPoint x: 430, endPoint y: 188, distance: 160.0
click at [430, 188] on mat-dialog-content "E- [PERSON_NAME] Kitchen [PERSON_NAME] Glass Wall Cabinetry Estimate Team View …" at bounding box center [784, 286] width 711 height 1206
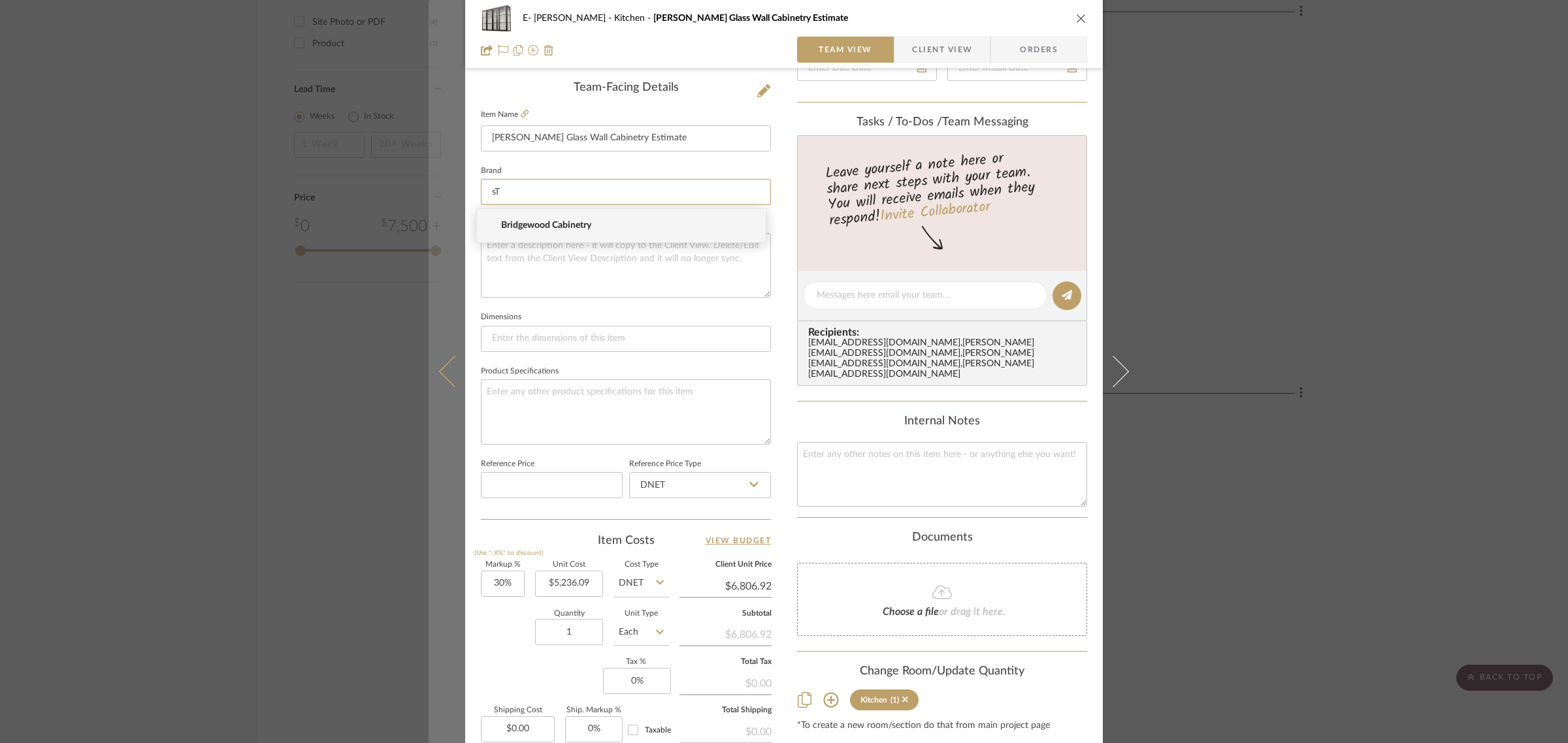
type input "s"
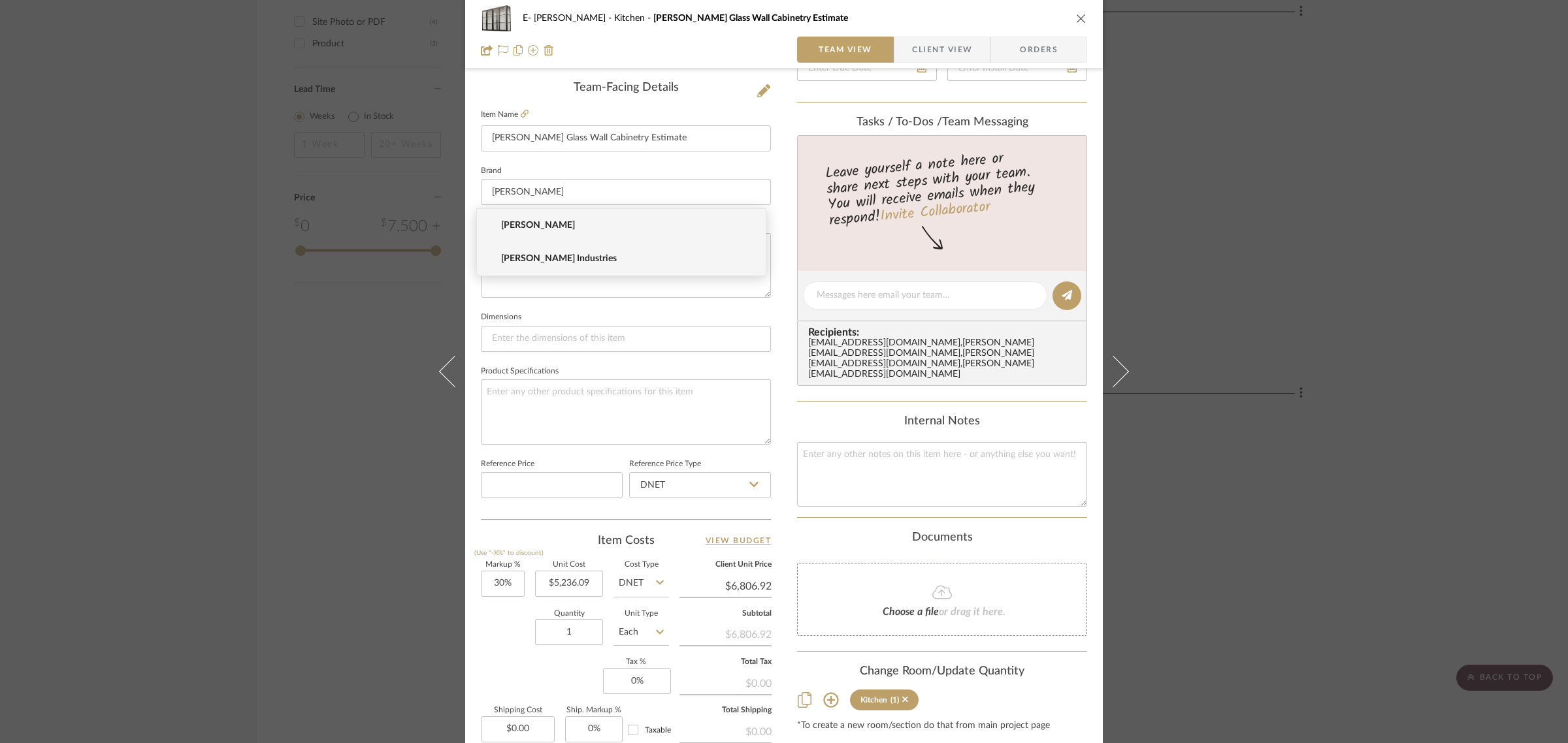
click at [517, 259] on span "[PERSON_NAME] Industries" at bounding box center [626, 258] width 251 height 11
type input "[PERSON_NAME] Industries"
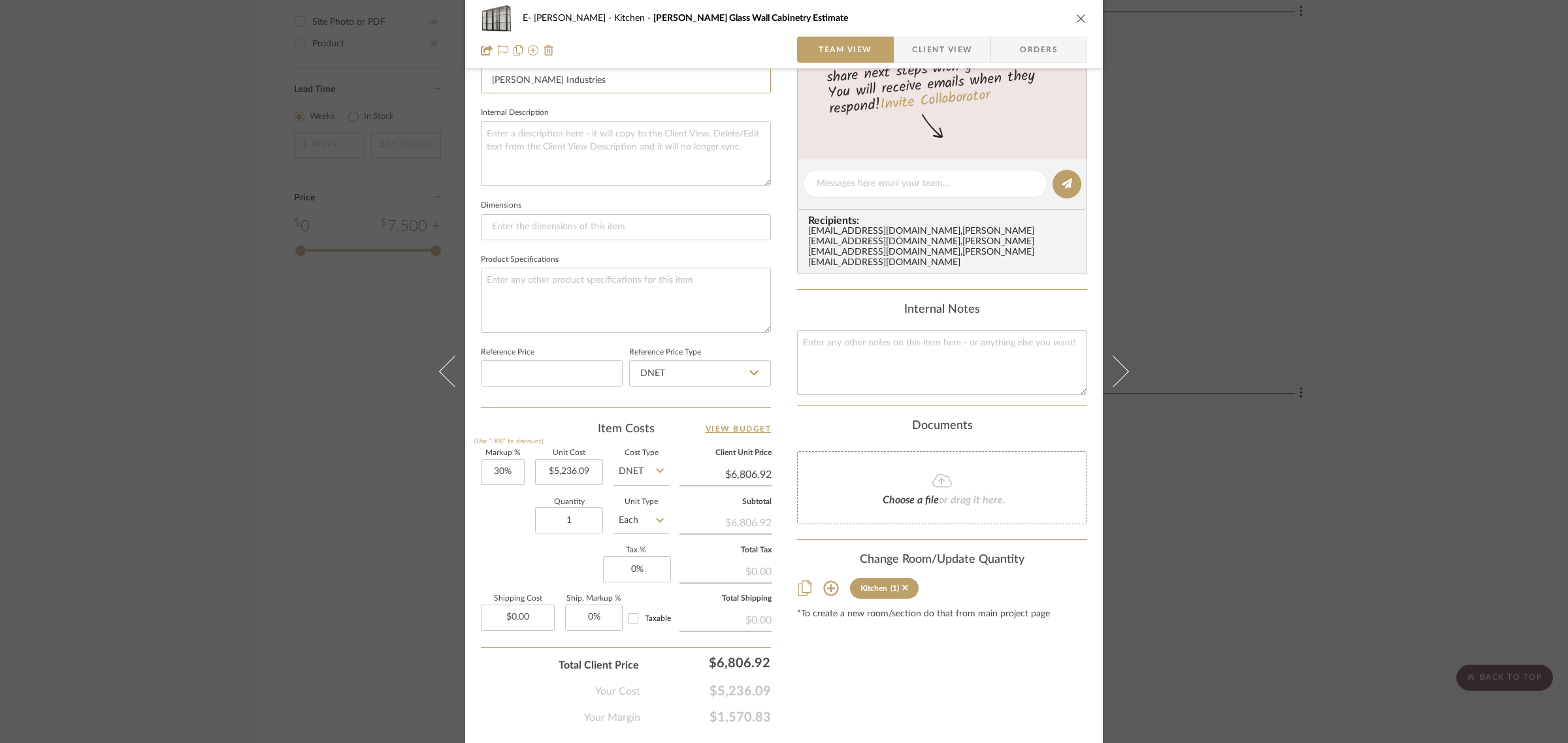
scroll to position [471, 0]
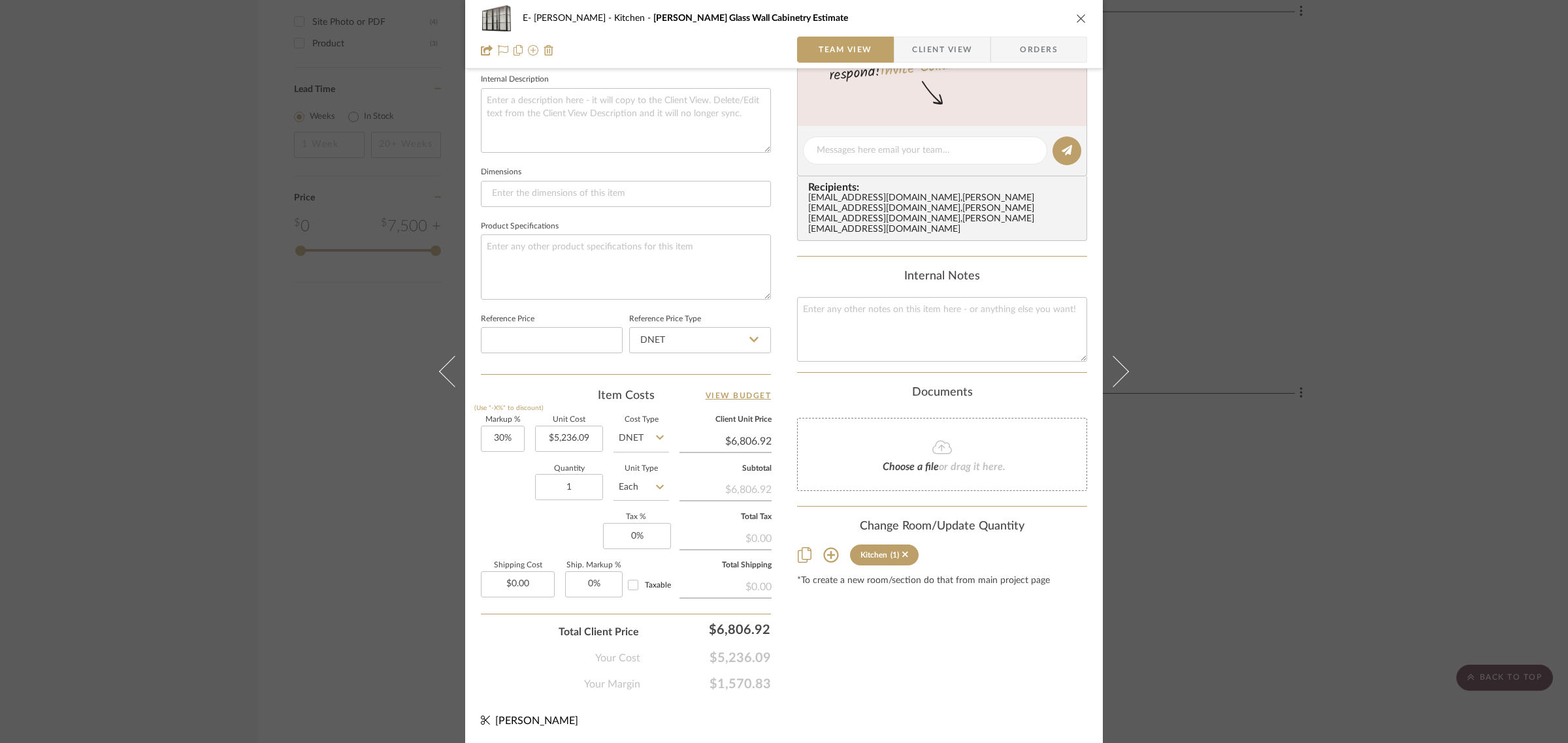
click at [926, 630] on div "Content here copies to Client View - confirm visibility there. Show in Client D…" at bounding box center [942, 154] width 290 height 1075
click at [1076, 18] on icon "close" at bounding box center [1081, 18] width 11 height 11
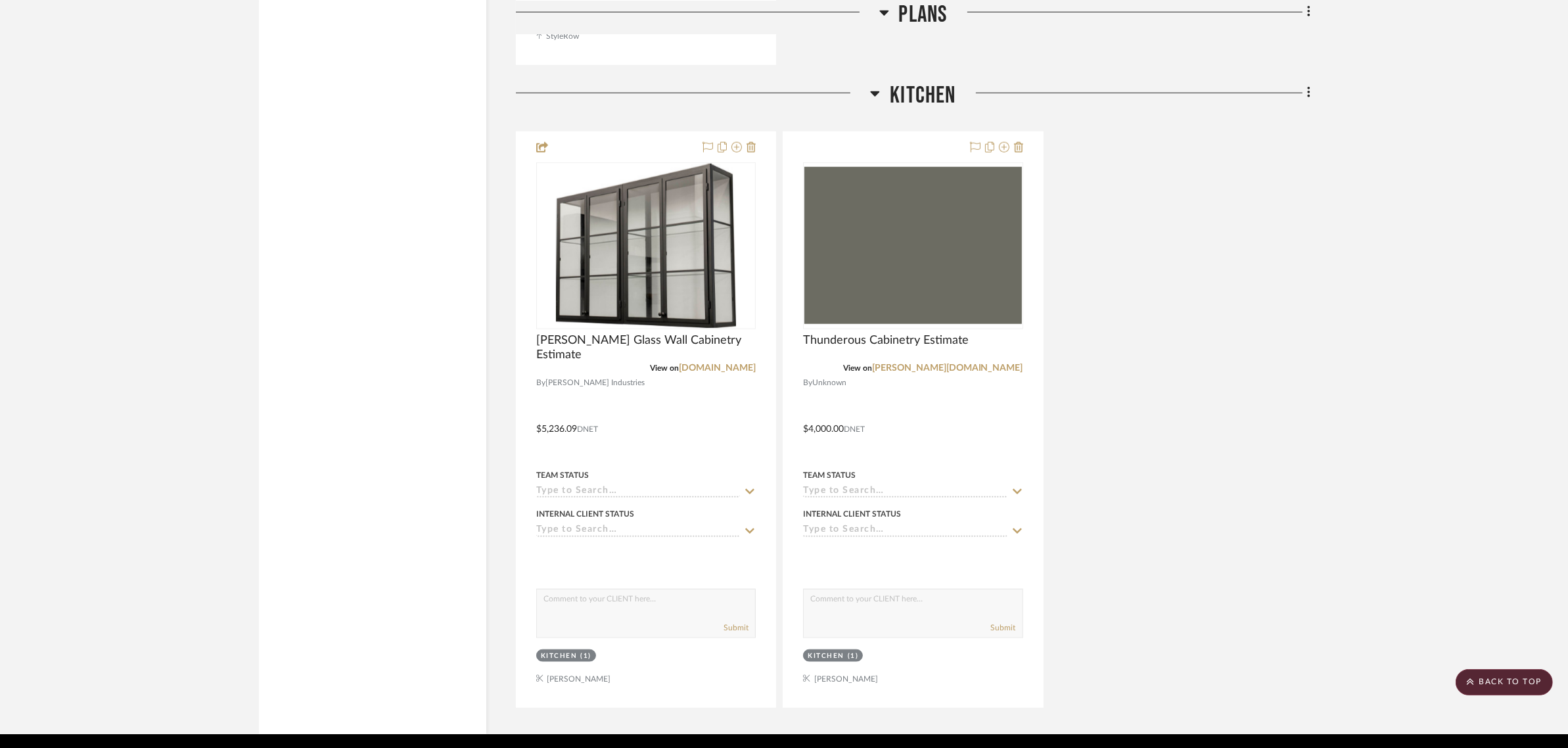
scroll to position [1500, 0]
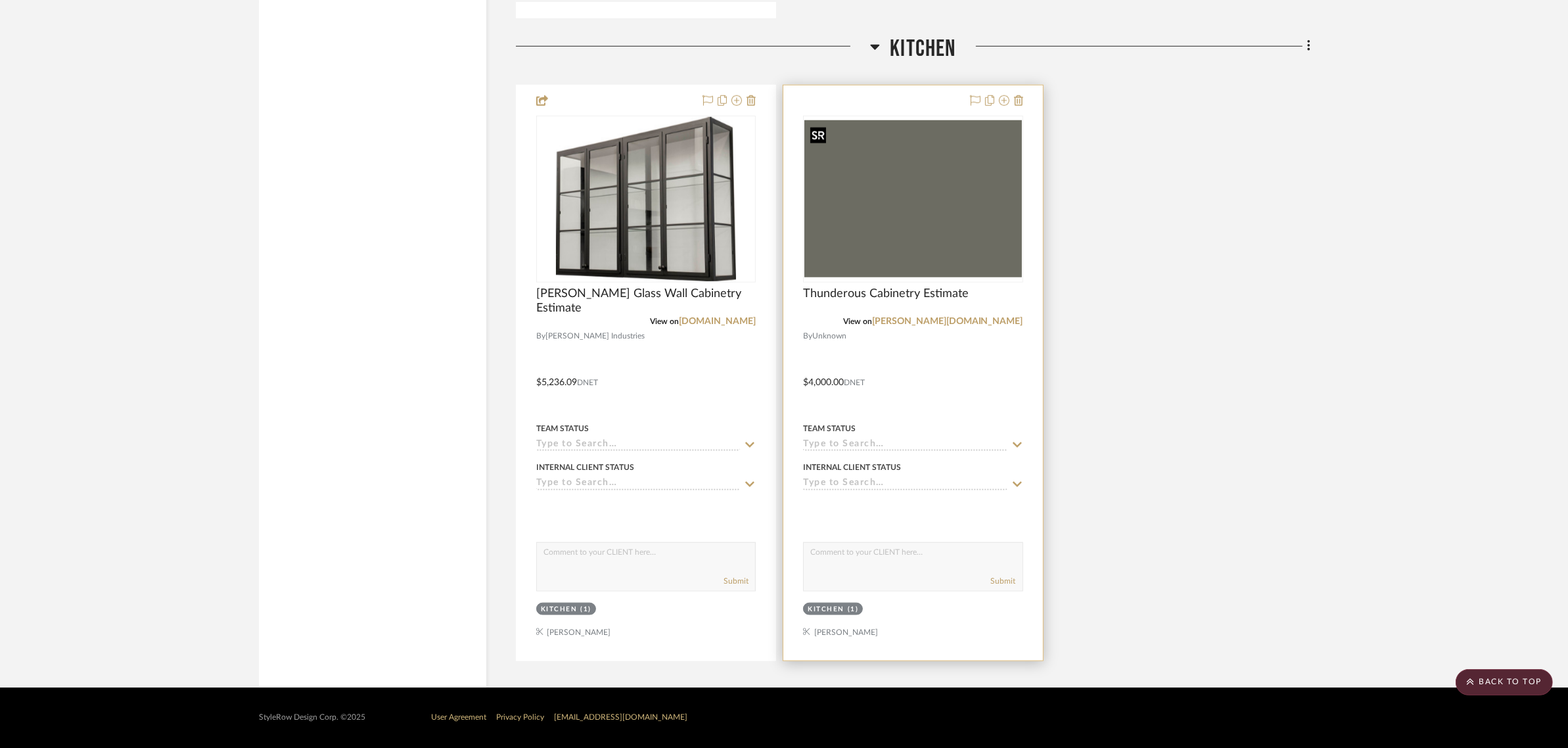
click at [889, 171] on img "0" at bounding box center [913, 199] width 217 height 157
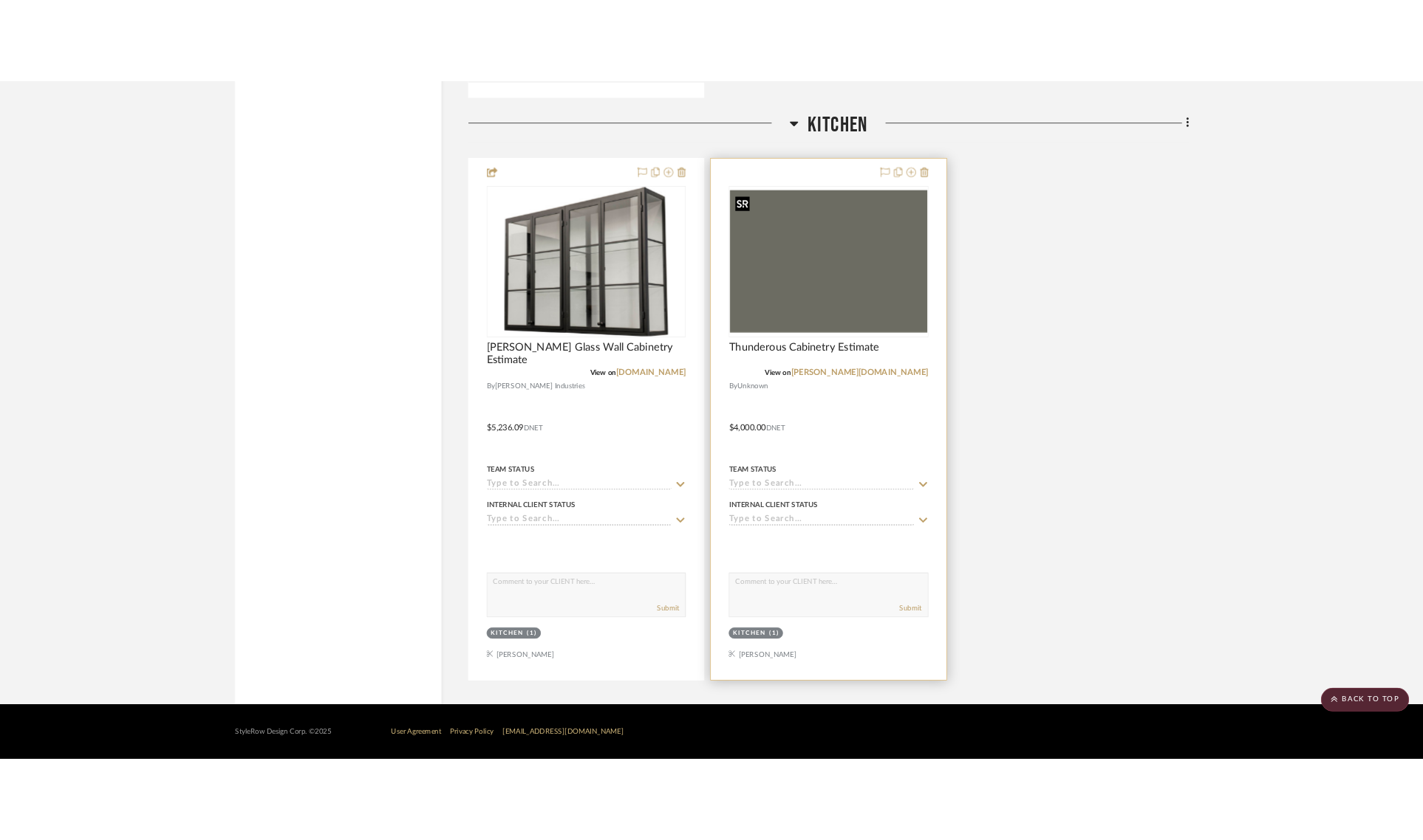
scroll to position [0, 0]
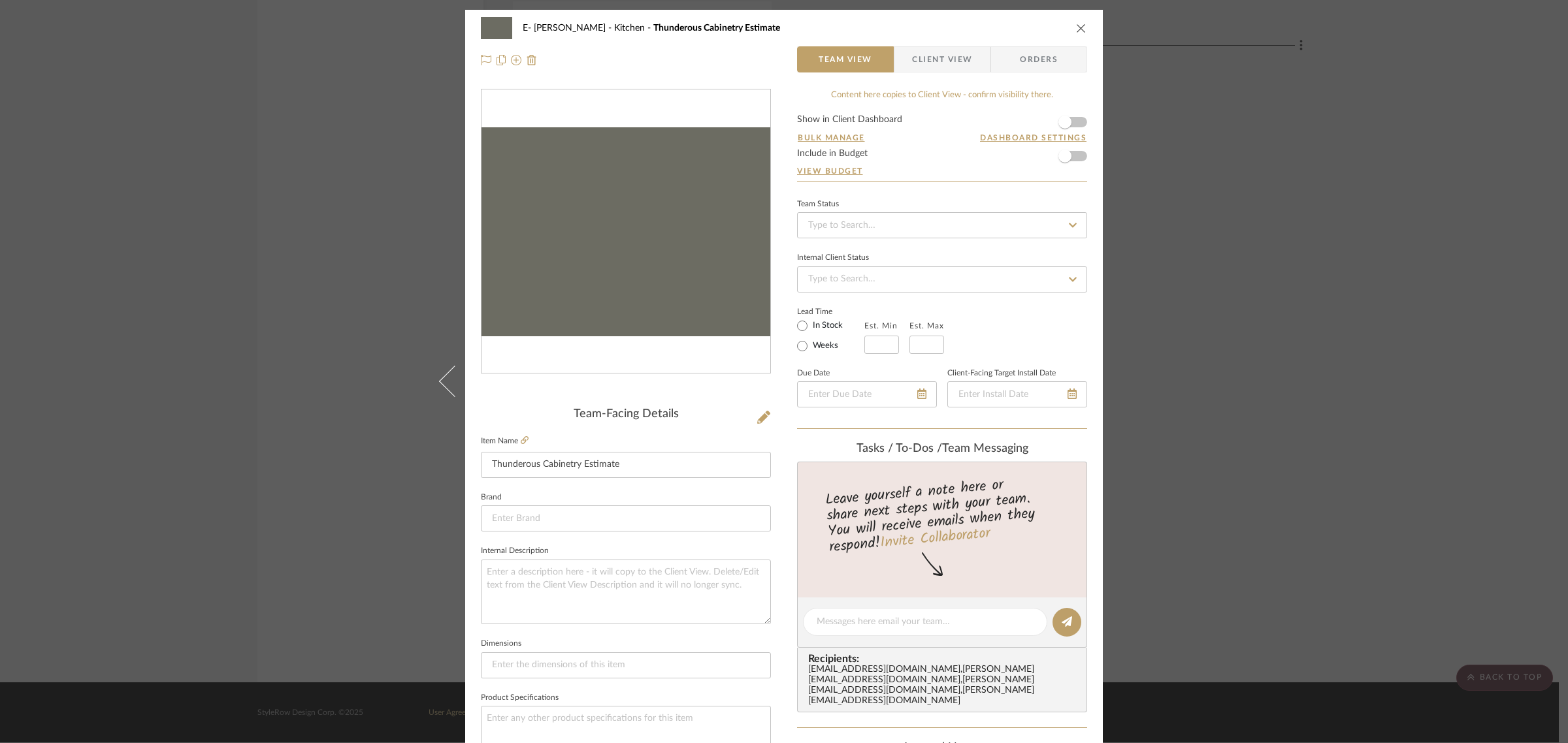
click at [1076, 122] on form "Show in Client Dashboard Bulk Manage Dashboard Settings Include in Budget View …" at bounding box center [942, 148] width 290 height 67
click at [1069, 126] on span "button" at bounding box center [1065, 122] width 29 height 29
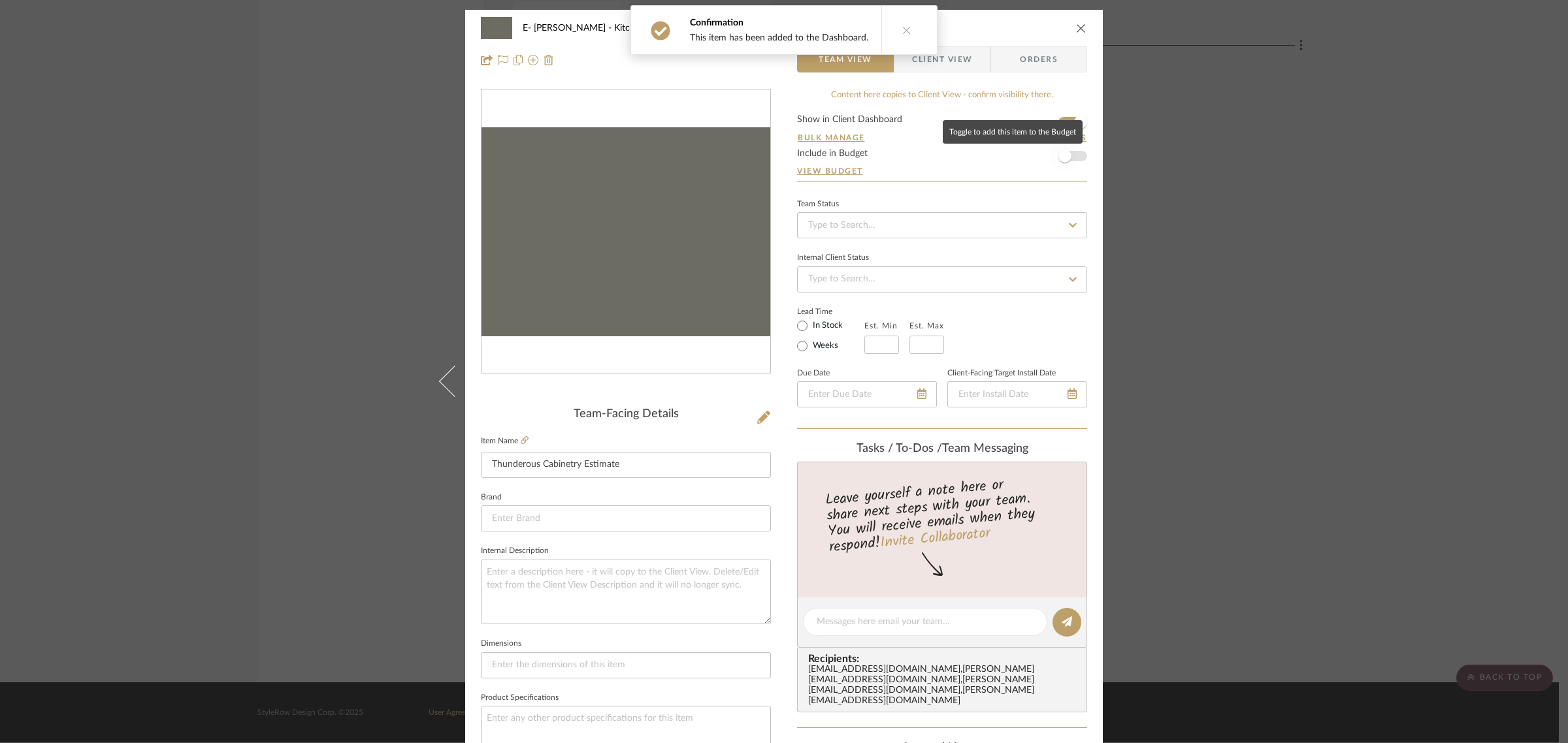
click at [1073, 157] on span "button" at bounding box center [1065, 156] width 29 height 29
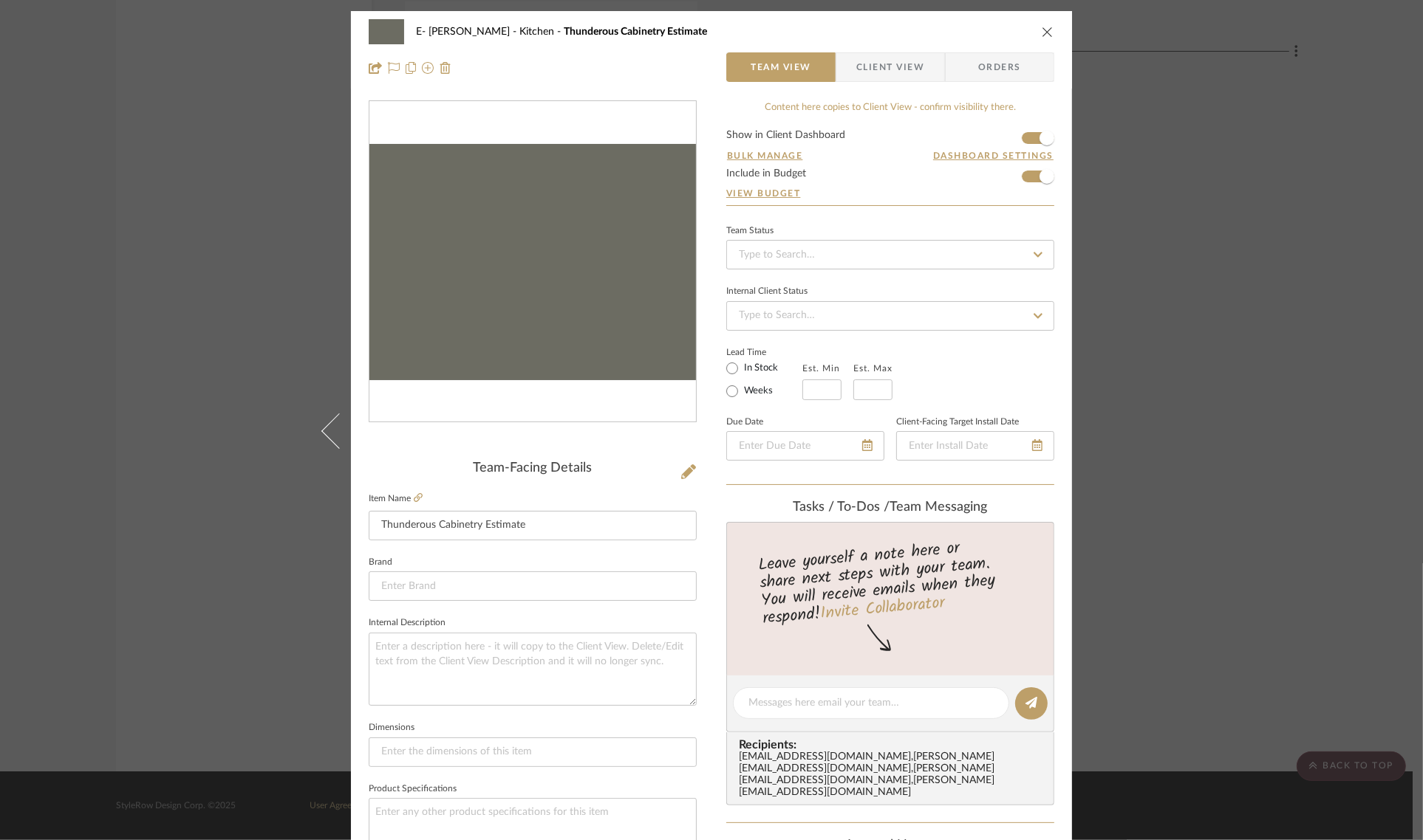
click at [1049, 31] on button "close" at bounding box center [1047, 32] width 13 height 13
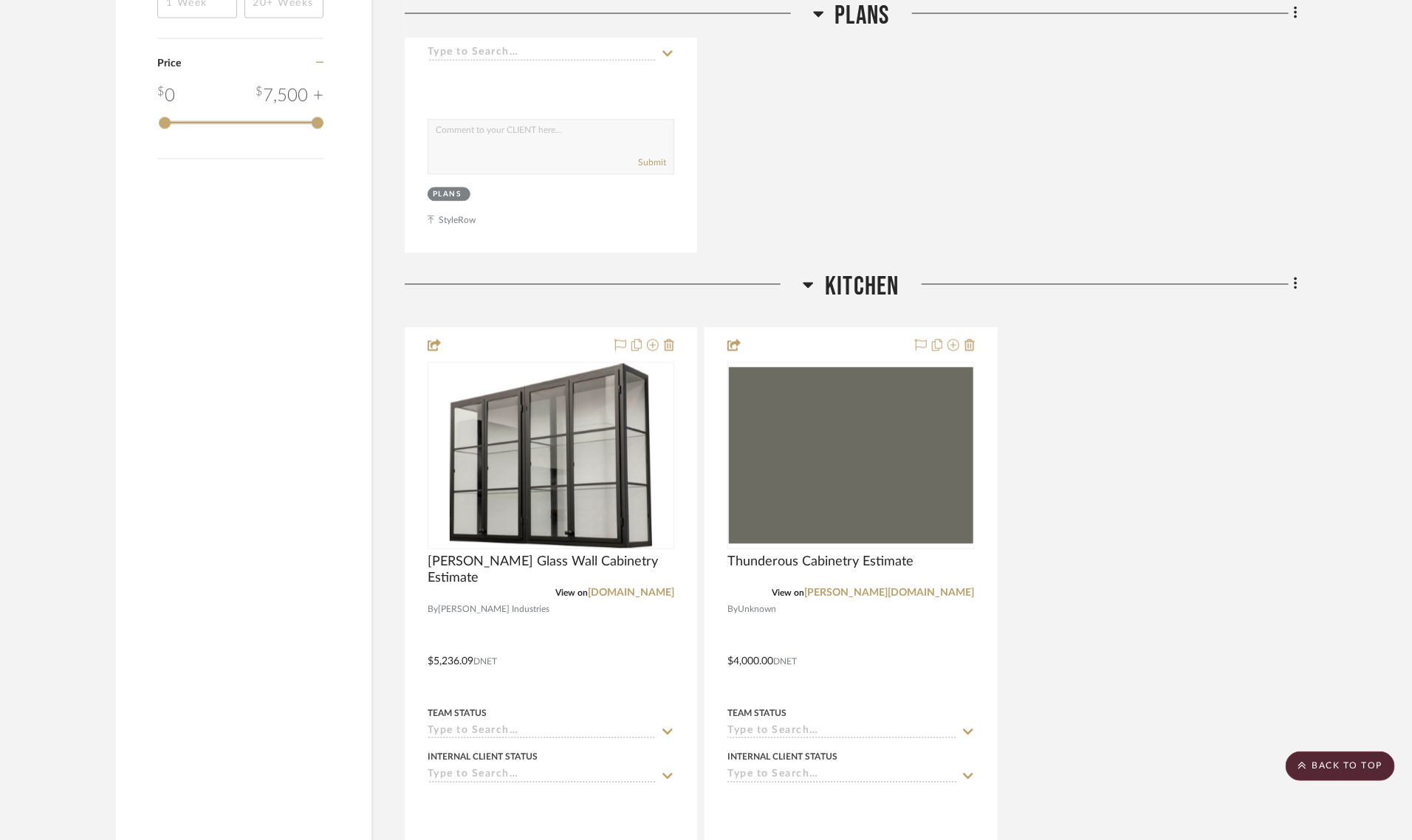
scroll to position [1408, 0]
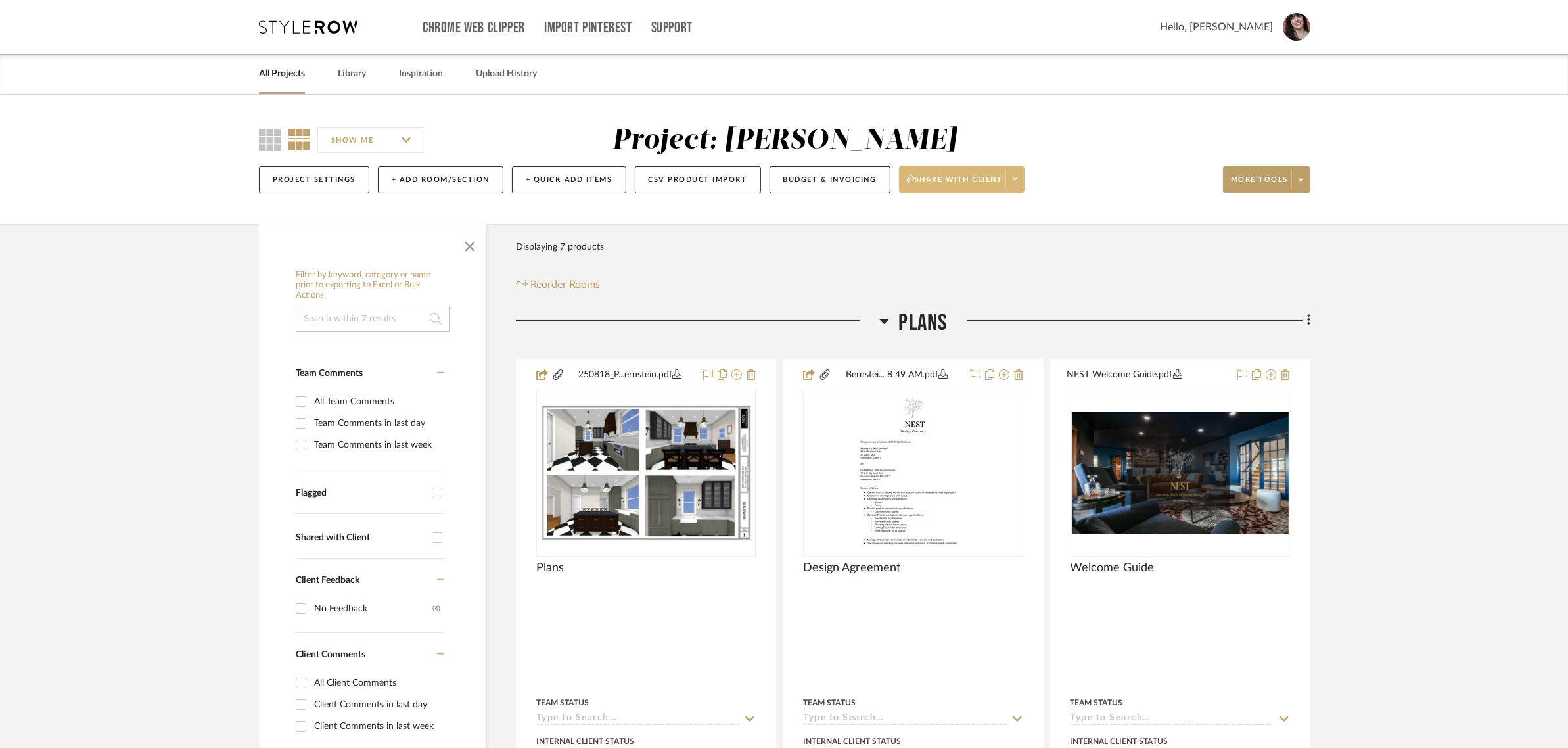
click at [1017, 181] on icon at bounding box center [1015, 179] width 4 height 7
click at [980, 239] on button "Generate URL to Share" at bounding box center [969, 248] width 139 height 32
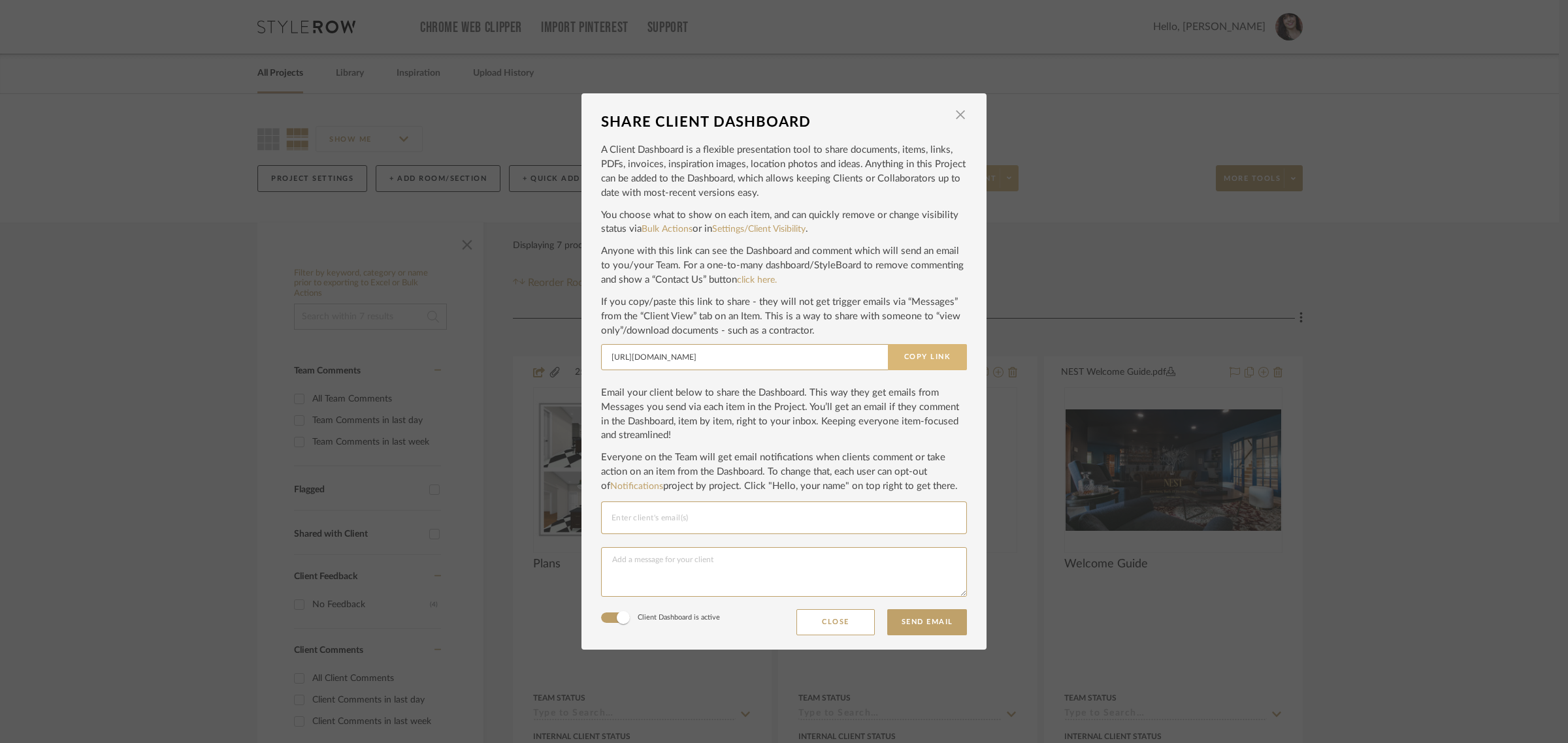
click at [918, 357] on button "Copy Link" at bounding box center [927, 357] width 79 height 26
click at [960, 110] on span "button" at bounding box center [960, 115] width 26 height 26
